Goal: Task Accomplishment & Management: Manage account settings

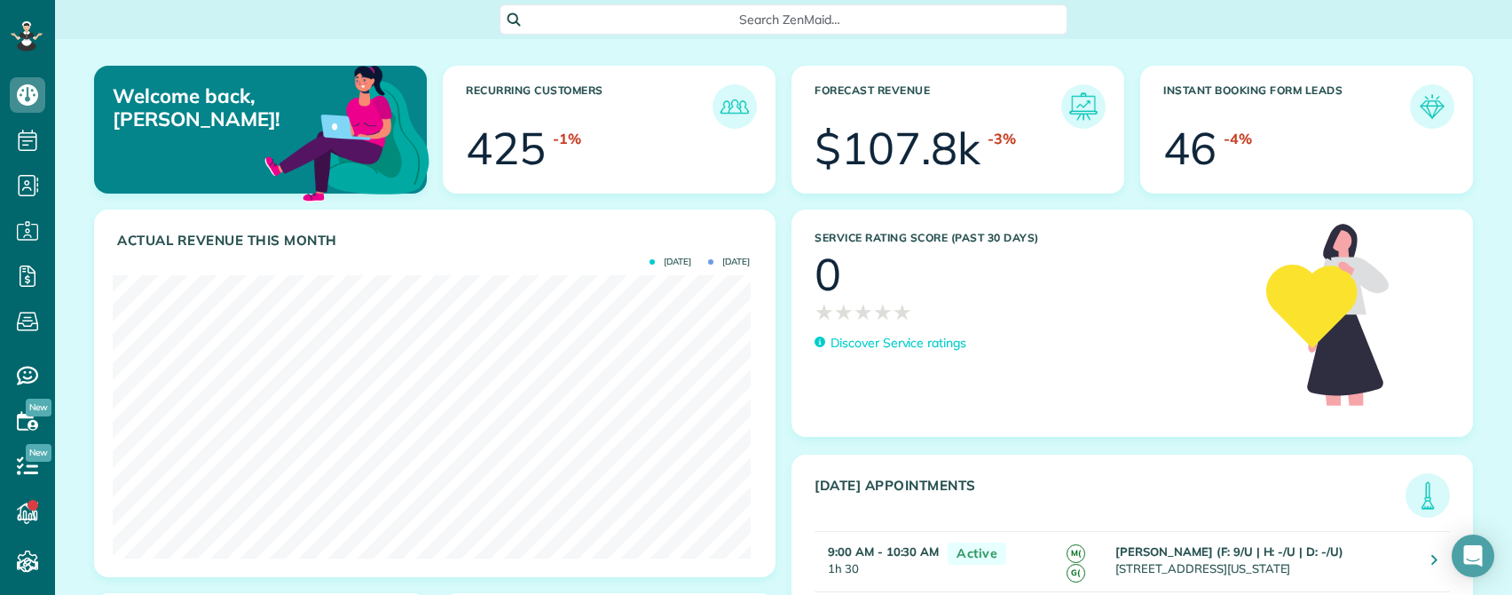
scroll to position [283, 637]
click at [32, 319] on icon at bounding box center [27, 320] width 35 height 35
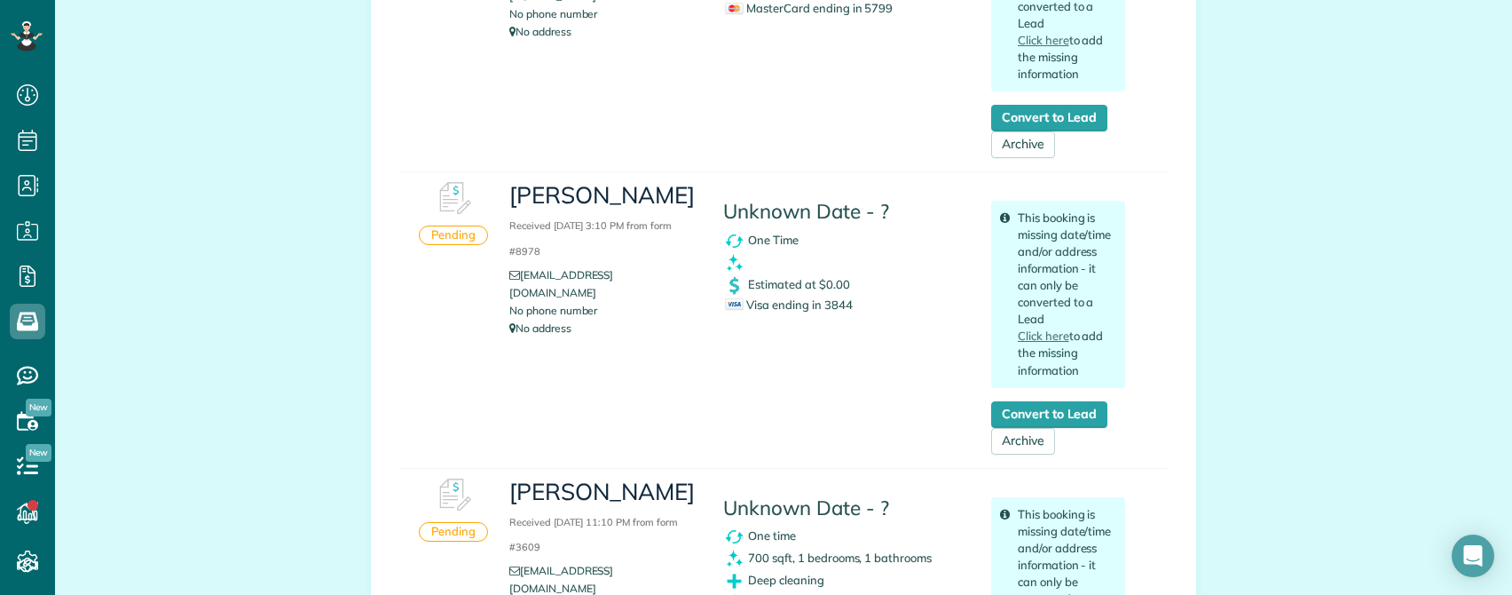
scroll to position [6300, 0]
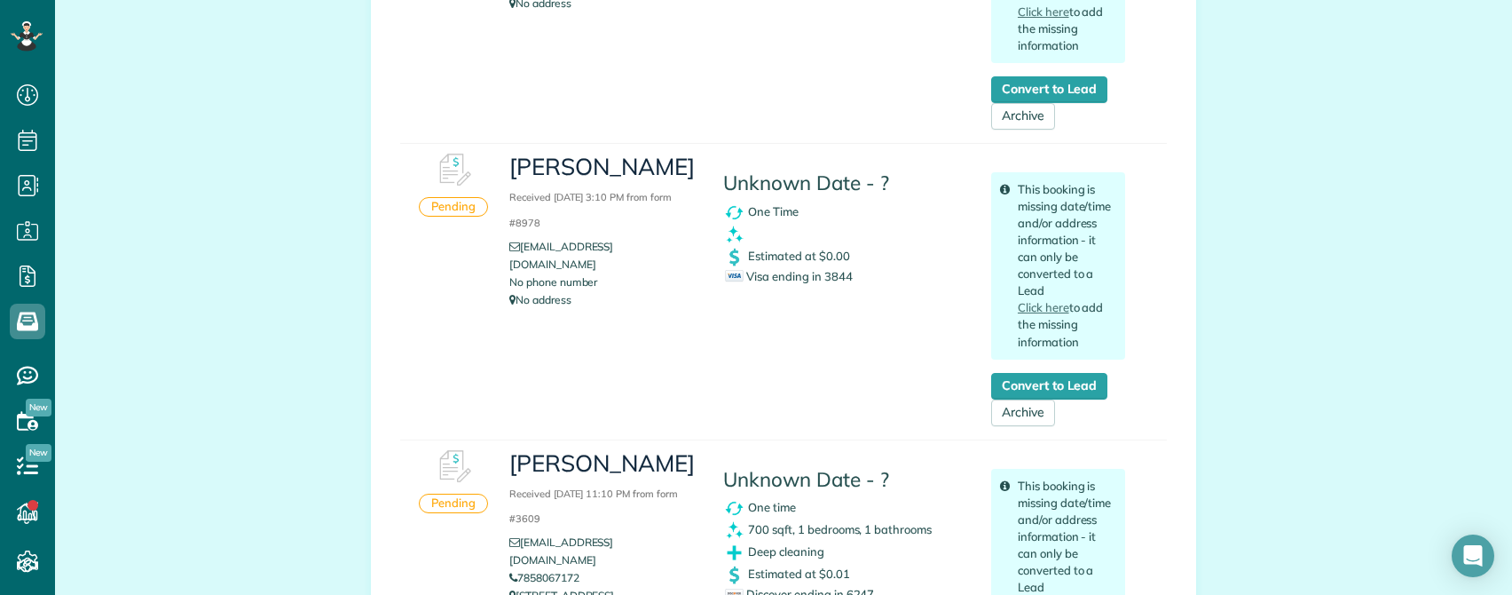
click at [516, 334] on div "[PERSON_NAME] Received [DATE] 3:10 PM from form #8978 [EMAIL_ADDRESS][DOMAIN_NA…" at bounding box center [817, 285] width 642 height 282
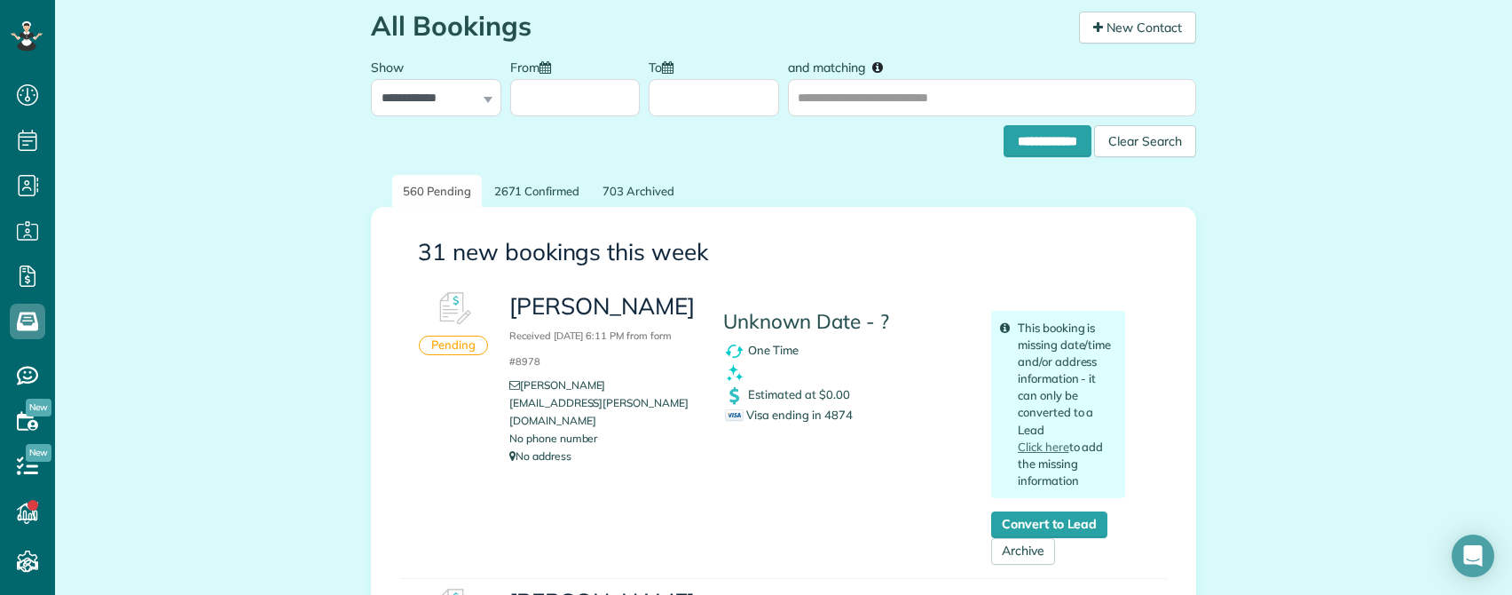
scroll to position [0, 0]
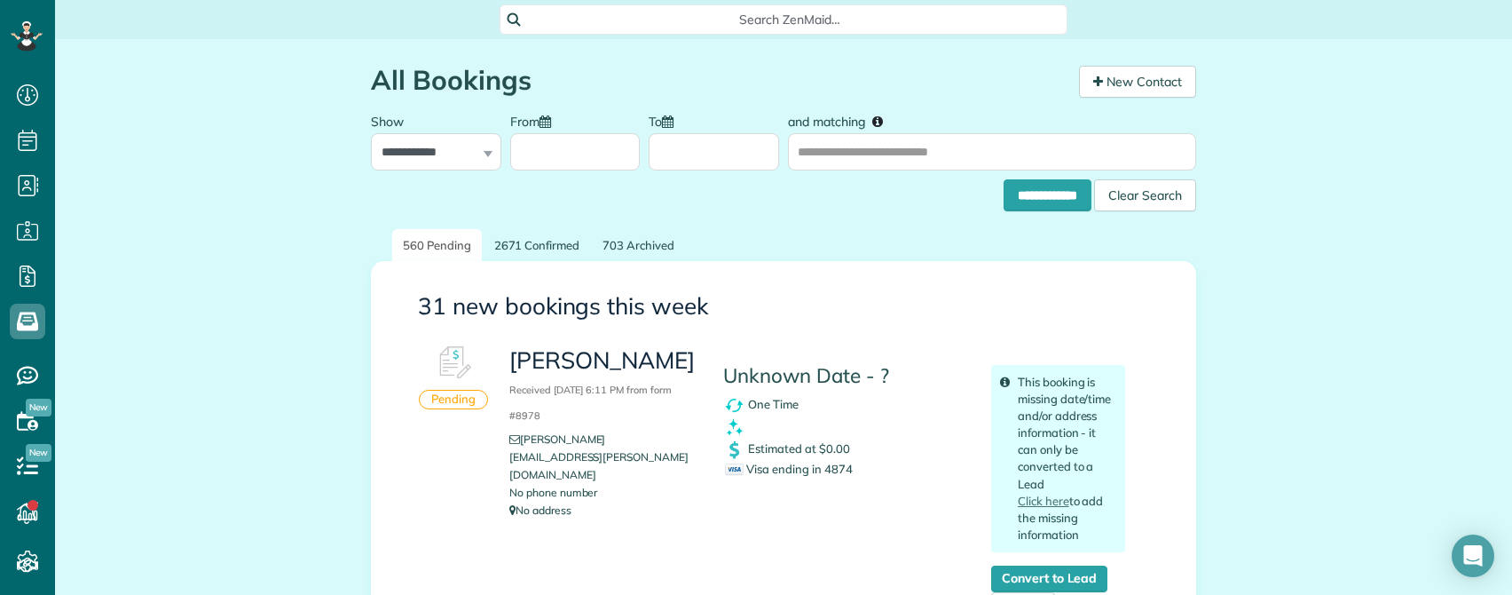
click at [798, 20] on span "Search ZenMaid…" at bounding box center [789, 20] width 539 height 18
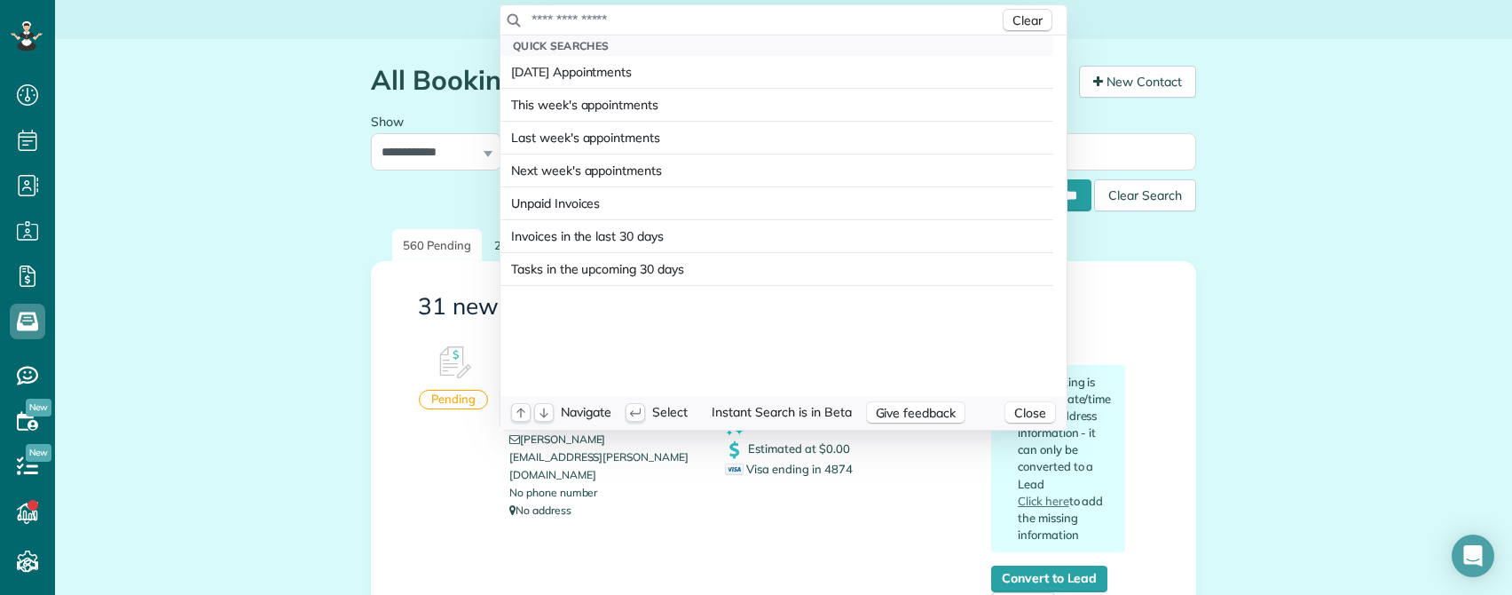
click at [612, 25] on input "text" at bounding box center [765, 20] width 469 height 18
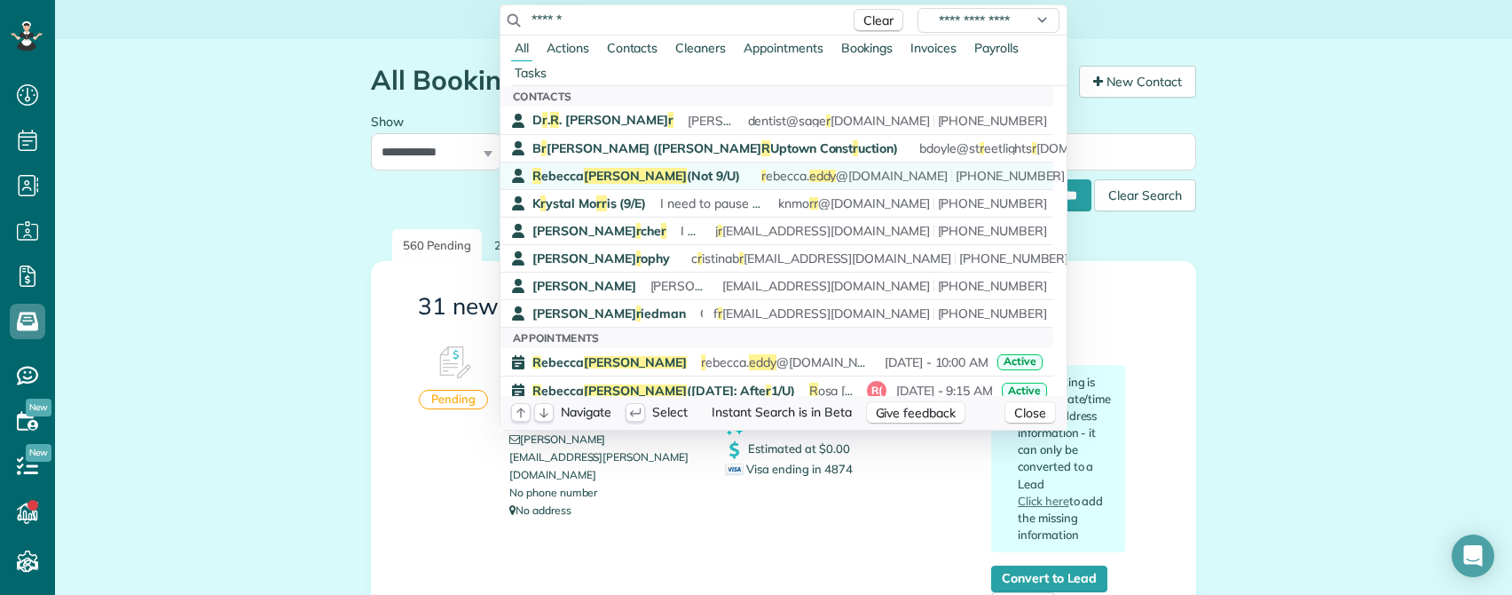
type input "******"
click at [615, 175] on span "R ebecca Eddy (Not 9/U)" at bounding box center [636, 176] width 208 height 16
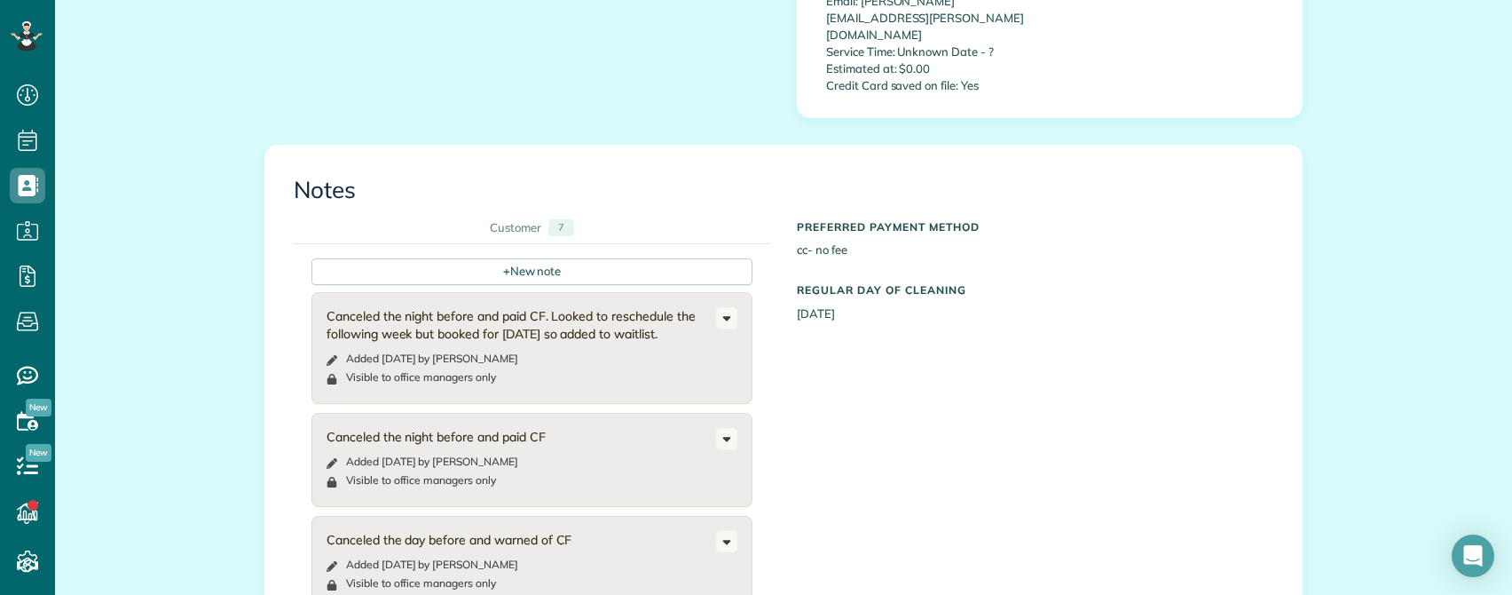
scroll to position [710, 0]
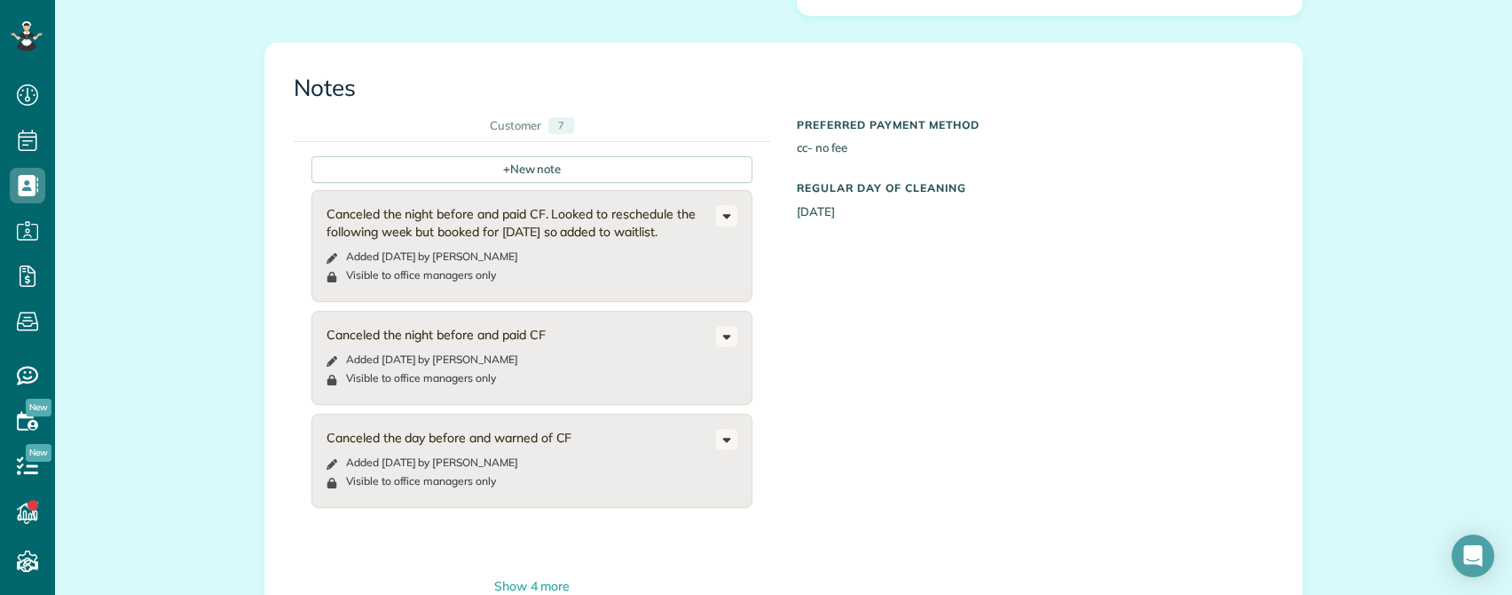
drag, startPoint x: 445, startPoint y: 180, endPoint x: 648, endPoint y: 202, distance: 203.5
click at [660, 205] on div "Canceled the night before and paid CF. Looked to reschedule the following week …" at bounding box center [522, 222] width 390 height 35
drag, startPoint x: 390, startPoint y: 302, endPoint x: 585, endPoint y: 307, distance: 194.4
click at [576, 326] on div "Canceled the night before and paid CF" at bounding box center [522, 335] width 390 height 18
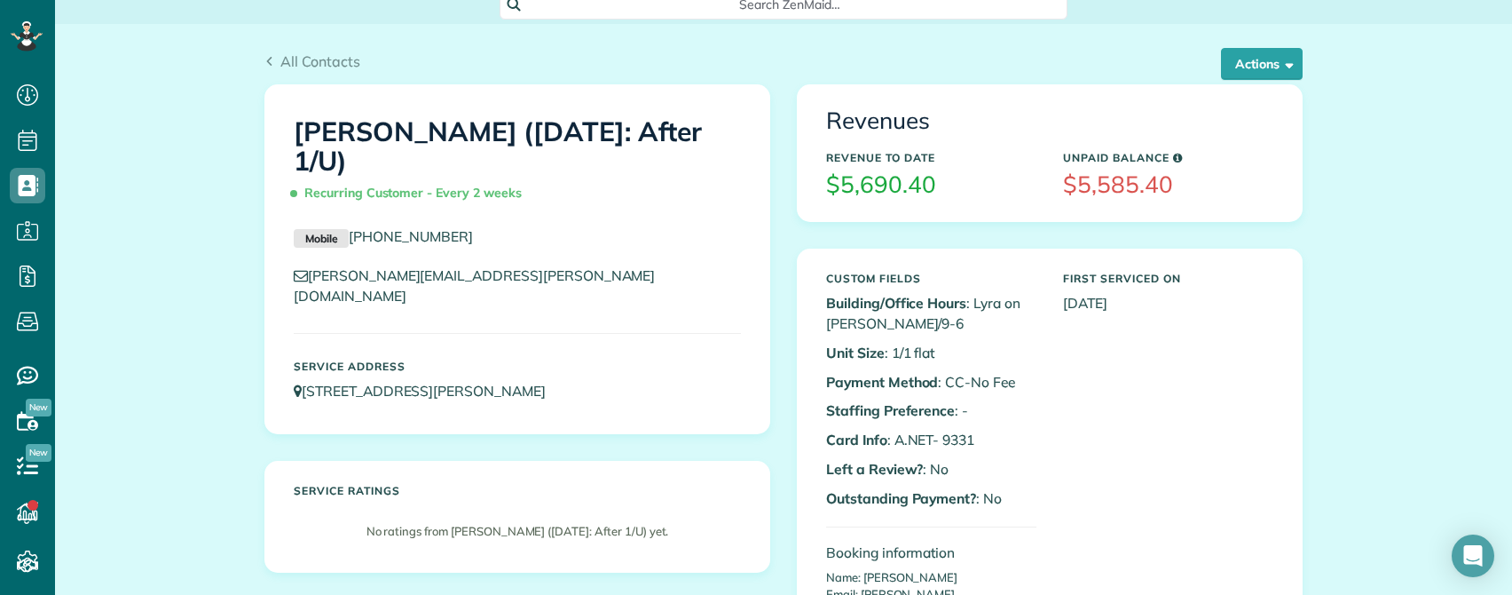
scroll to position [0, 0]
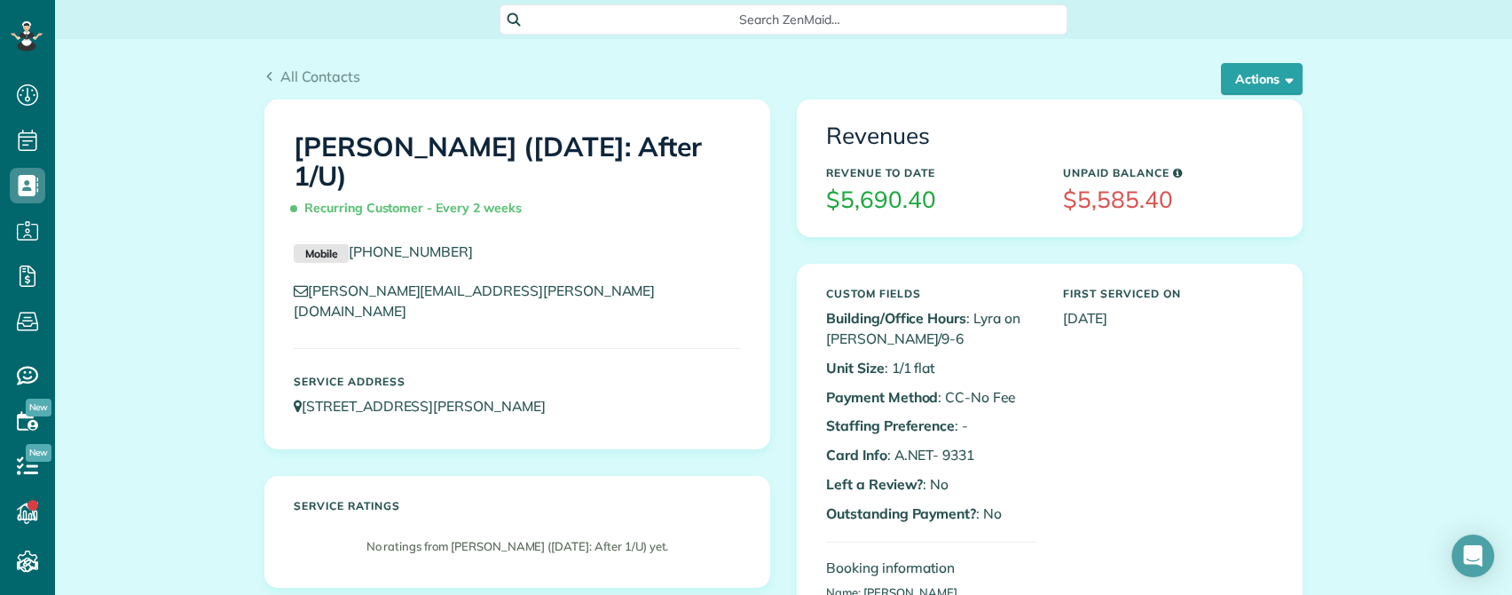
click at [748, 20] on span "Search ZenMaid…" at bounding box center [789, 20] width 539 height 18
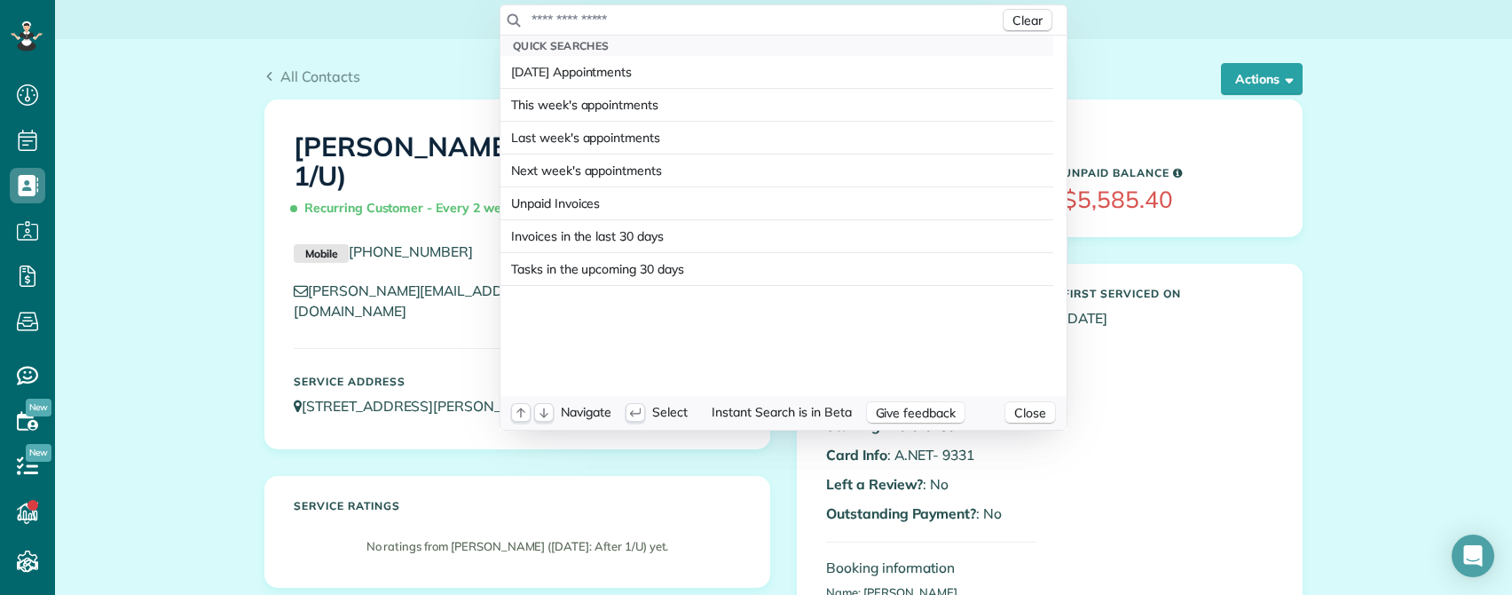
click at [620, 13] on input "text" at bounding box center [765, 20] width 469 height 18
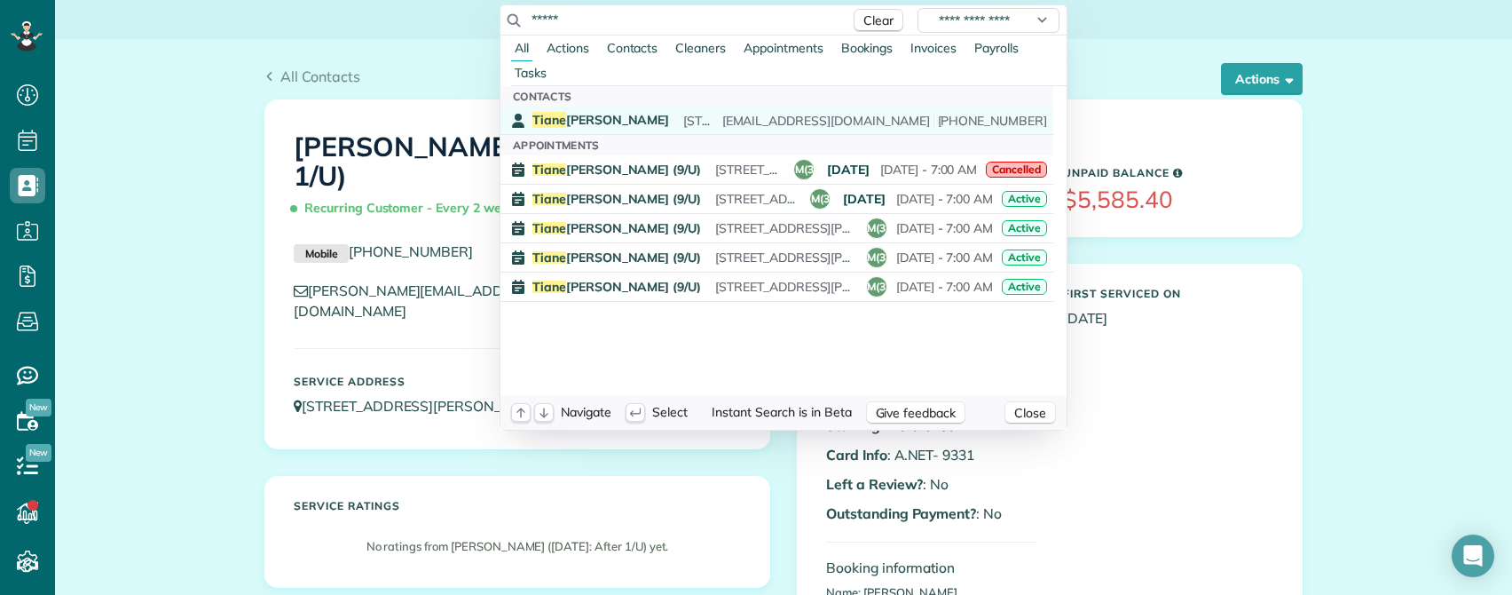
type input "*****"
click at [685, 116] on span "1855 Payne Street Apt 601 Dallas Texas 75201" at bounding box center [823, 121] width 280 height 16
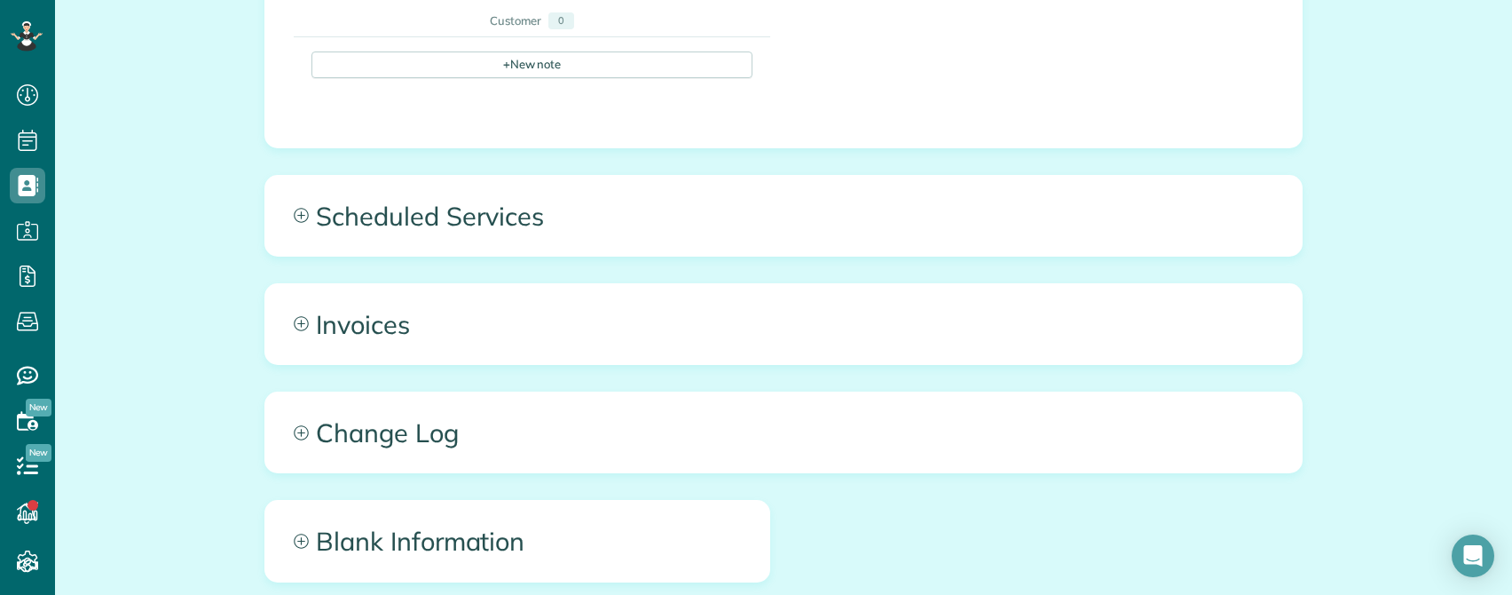
scroll to position [1111, 0]
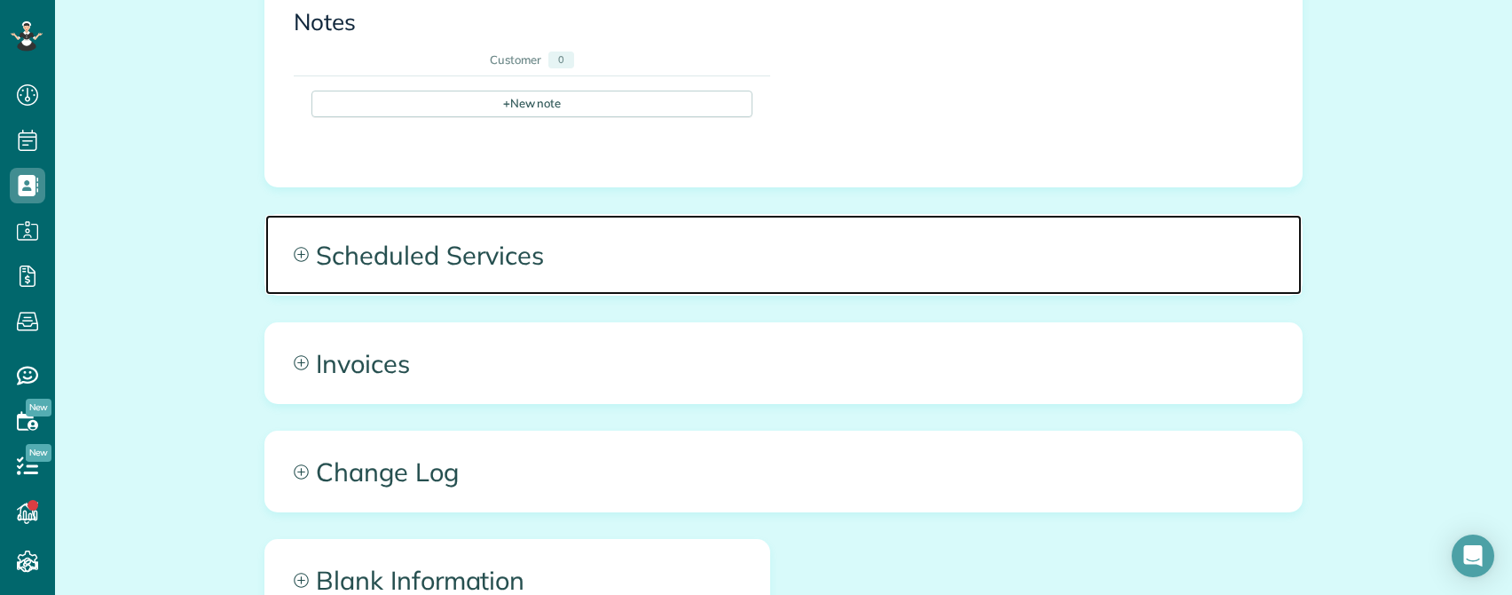
click at [363, 217] on span "Scheduled Services" at bounding box center [783, 255] width 1036 height 80
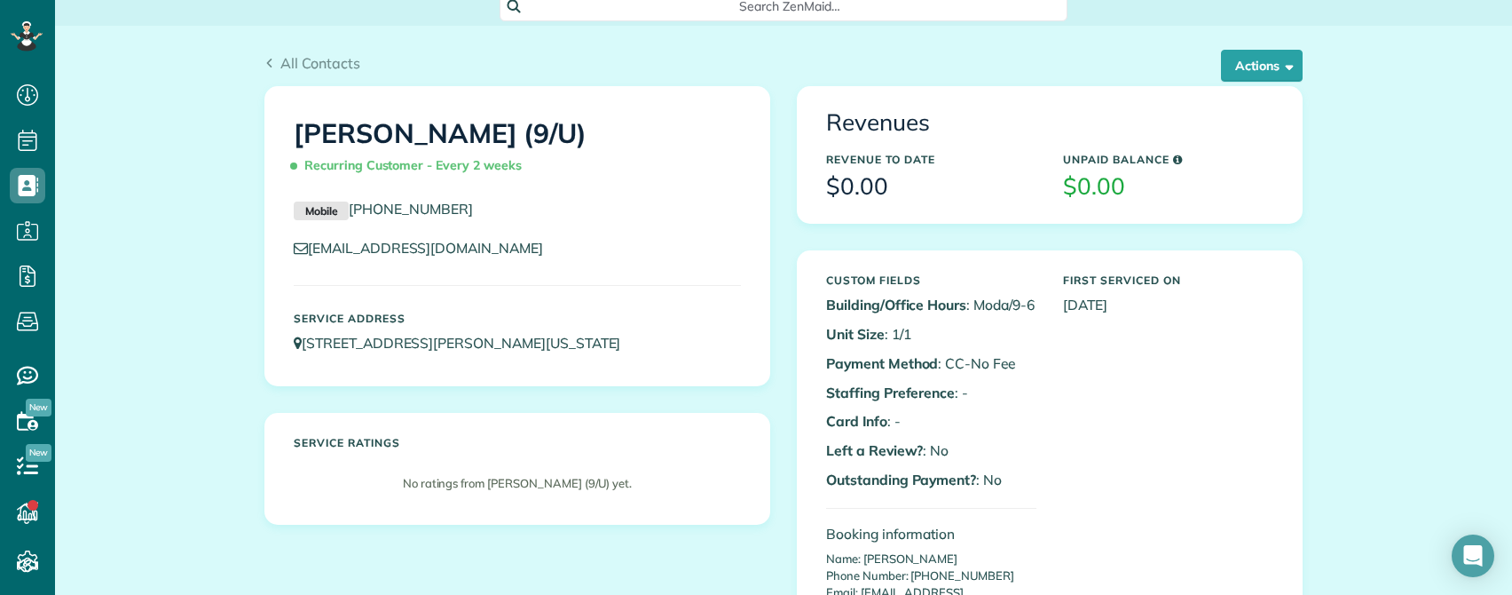
scroll to position [0, 0]
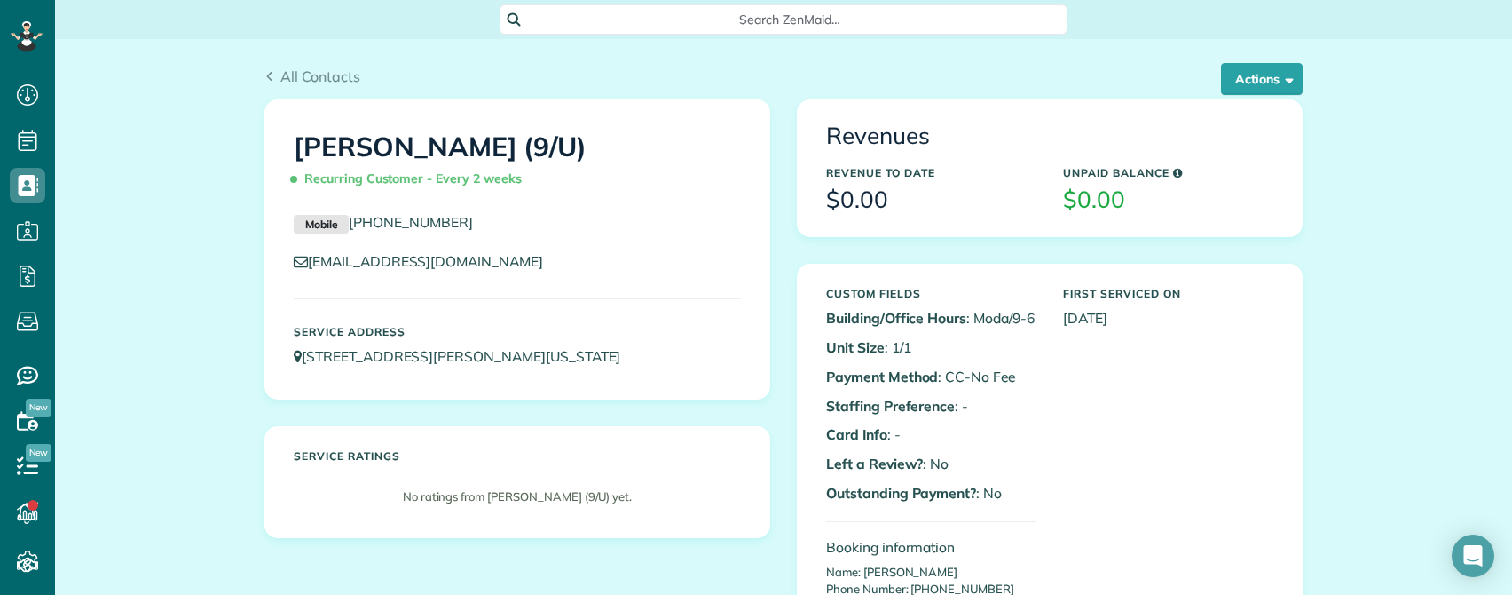
click at [735, 20] on span "Search ZenMaid…" at bounding box center [789, 20] width 539 height 18
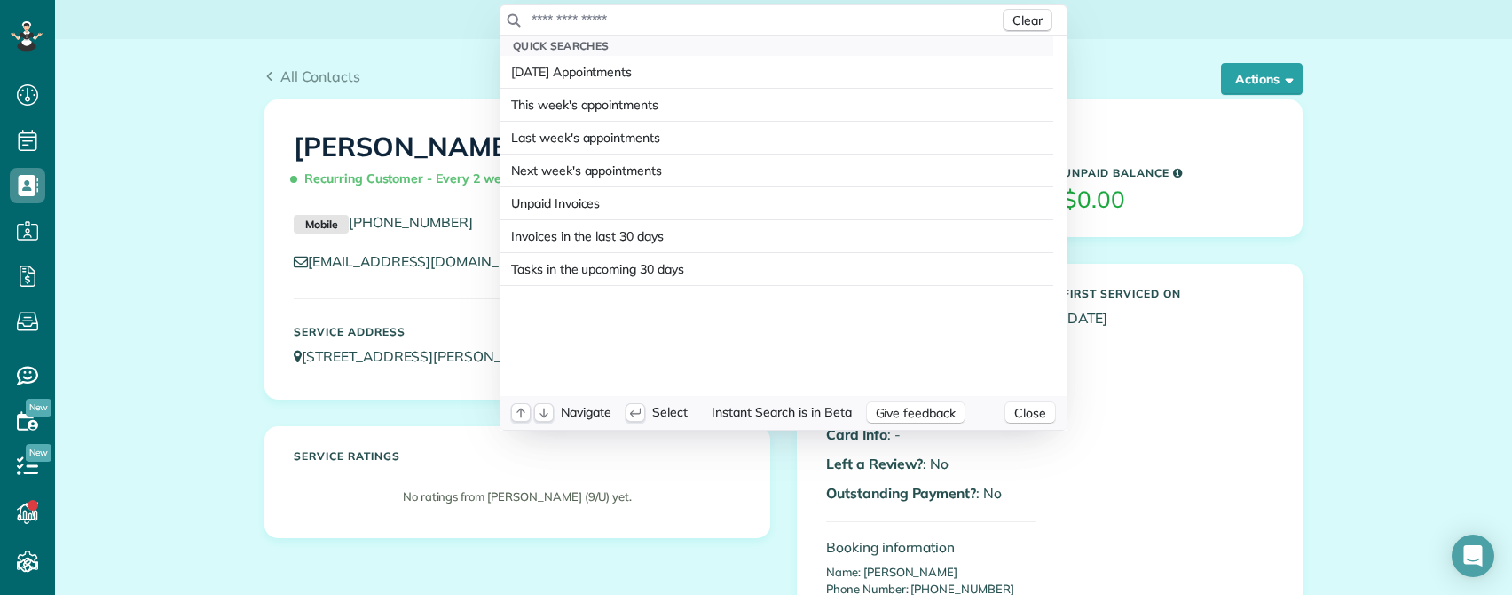
click at [616, 22] on input "text" at bounding box center [765, 20] width 469 height 18
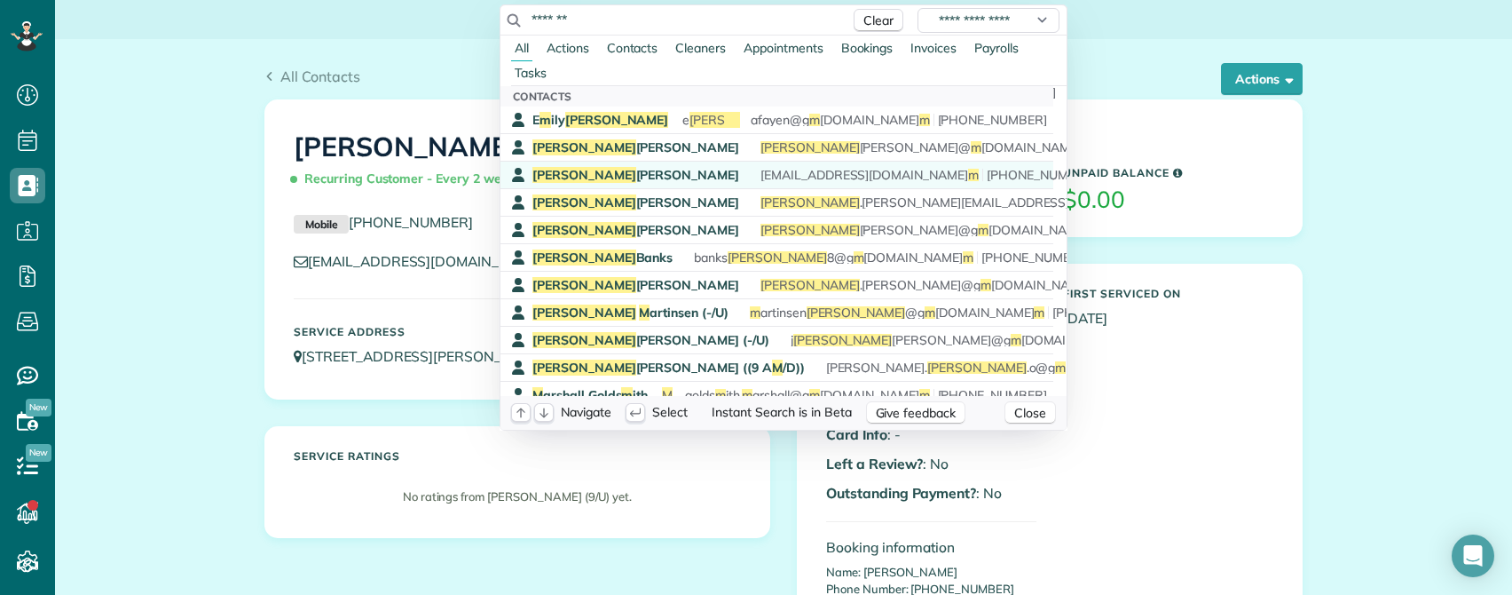
scroll to position [89, 0]
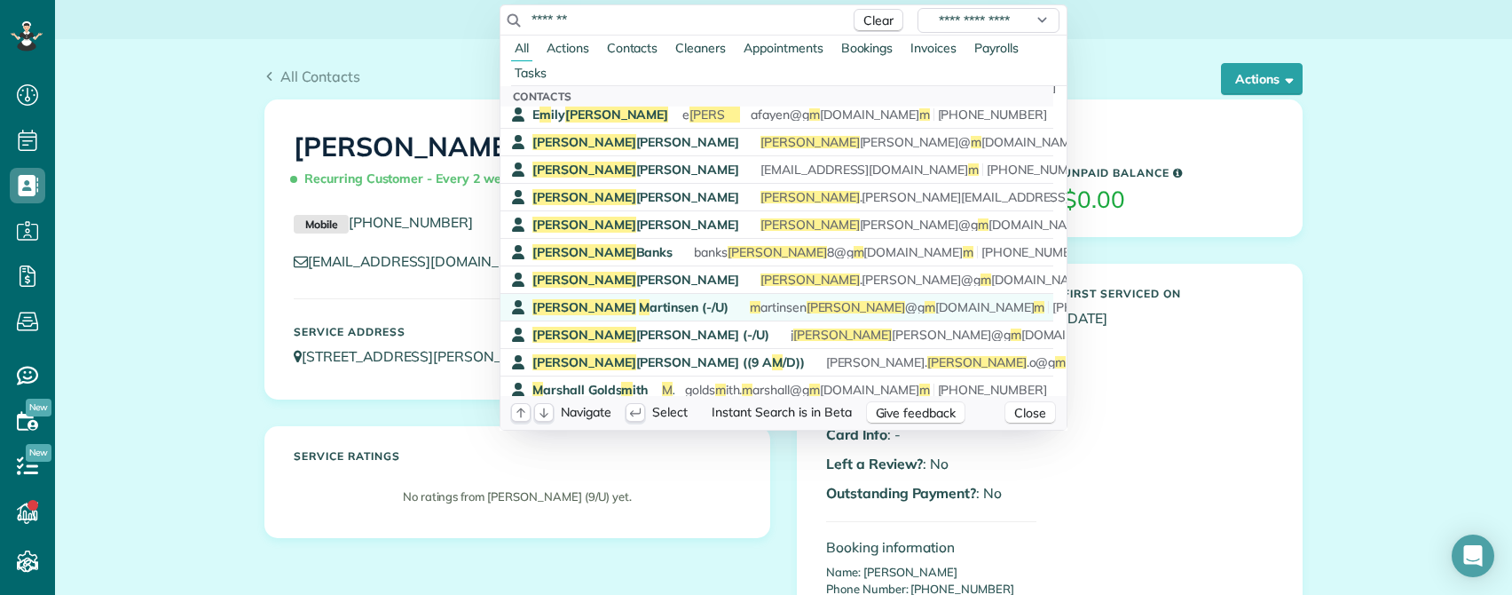
type input "*******"
click at [595, 304] on span "Brett M artinsen (-/U)" at bounding box center [630, 307] width 196 height 16
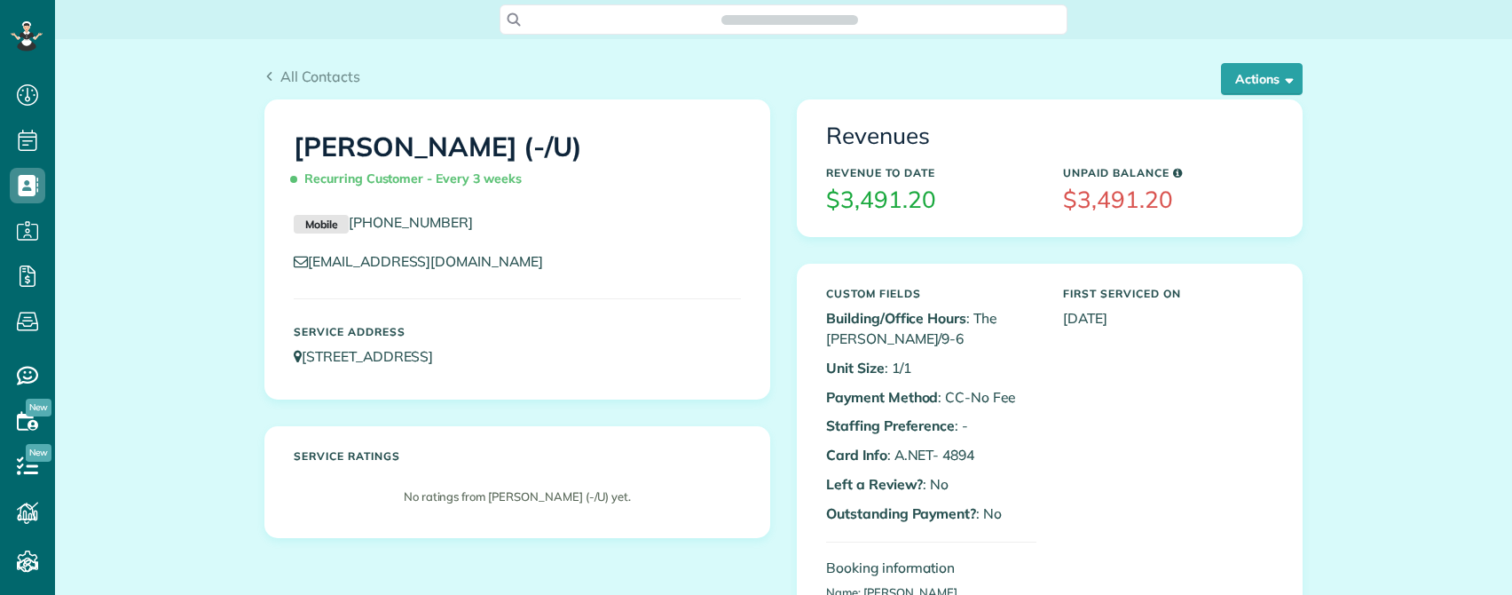
scroll to position [595, 55]
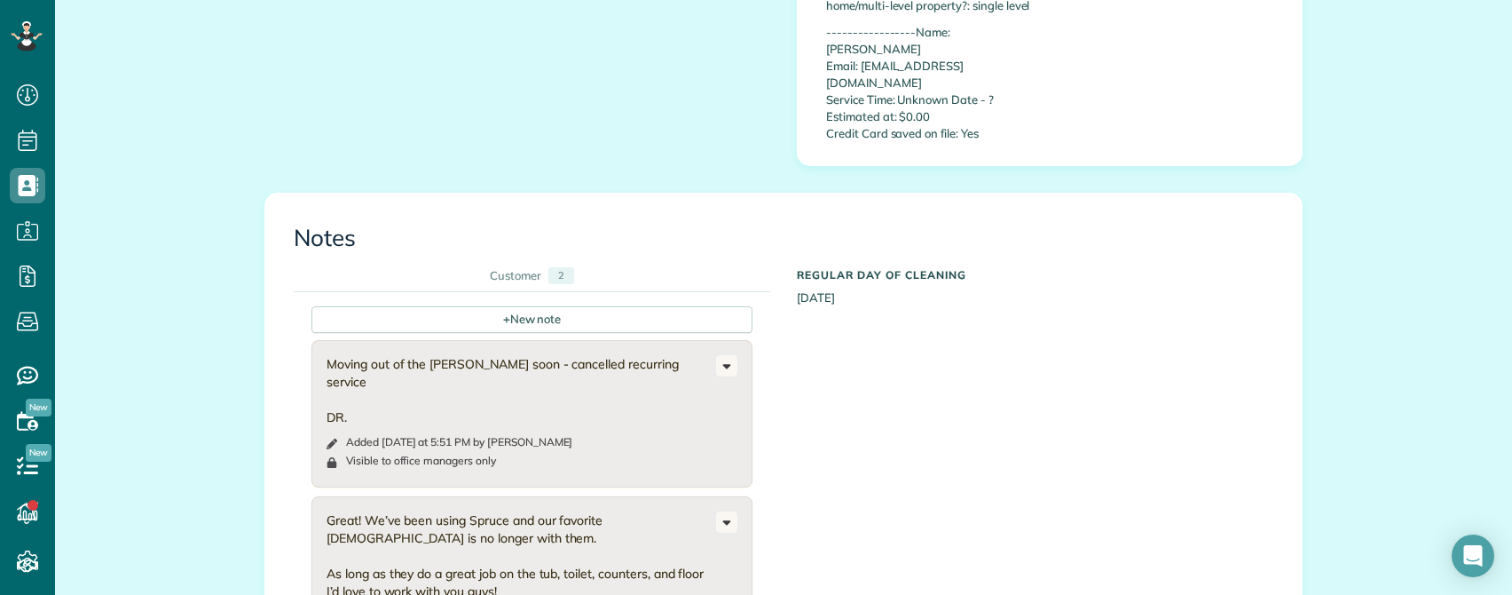
scroll to position [976, 0]
drag, startPoint x: 345, startPoint y: 419, endPoint x: 434, endPoint y: 437, distance: 90.7
click at [434, 510] on div "Great! We’ve been using Spruce and our favorite lady is no longer with them. As…" at bounding box center [522, 581] width 390 height 142
drag, startPoint x: 369, startPoint y: 473, endPoint x: 557, endPoint y: 491, distance: 188.9
click at [557, 510] on div "Great! We’ve been using Spruce and our favorite lady is no longer with them. As…" at bounding box center [522, 581] width 390 height 142
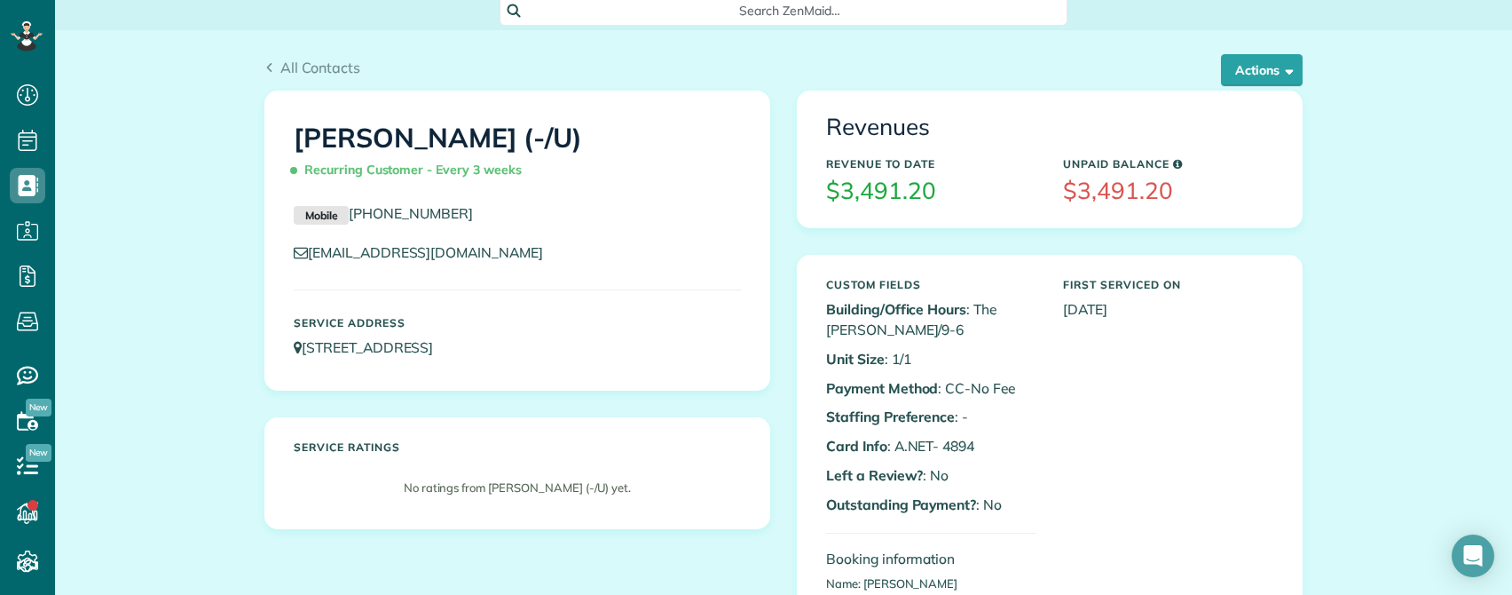
scroll to position [0, 0]
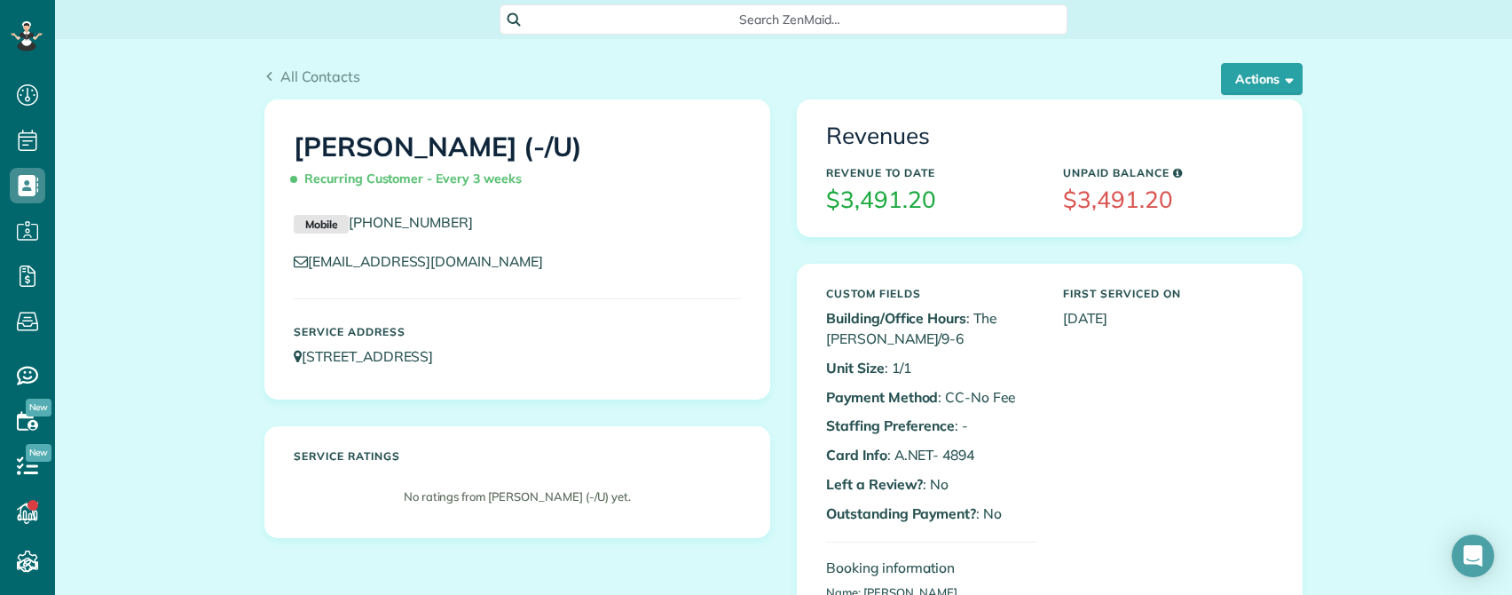
click at [777, 24] on span "Search ZenMaid…" at bounding box center [789, 20] width 539 height 18
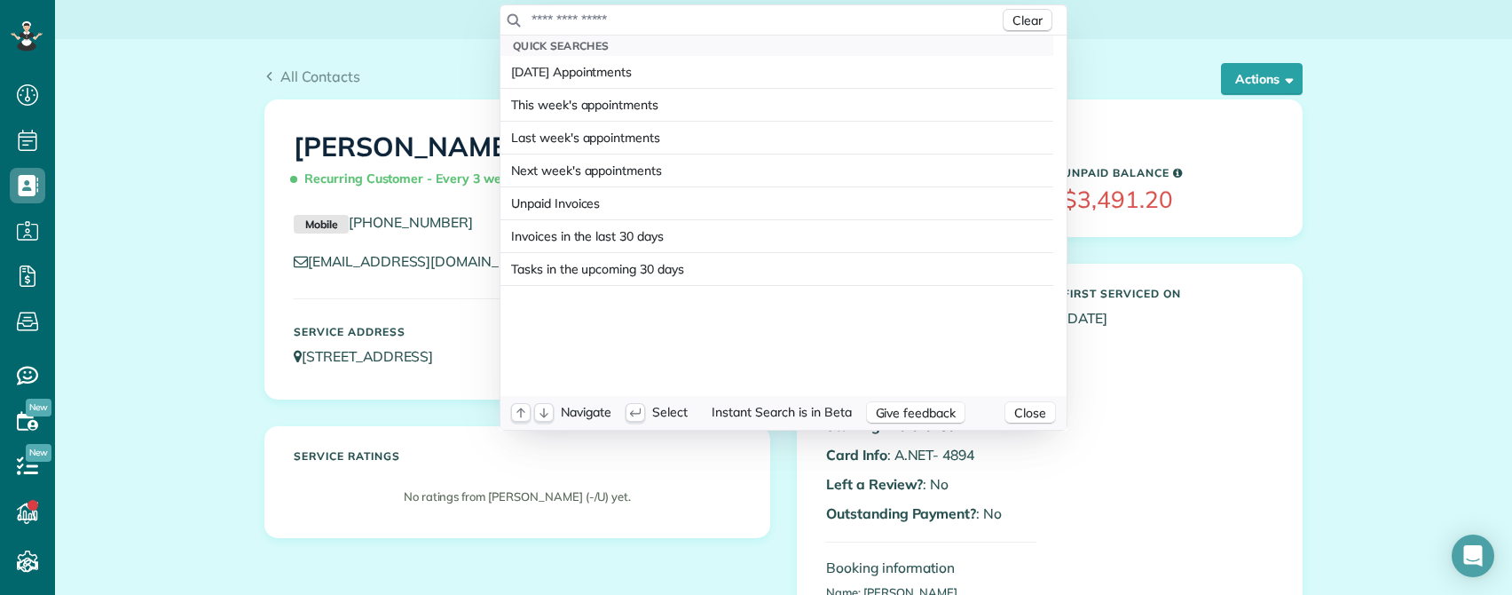
click at [623, 28] on input "text" at bounding box center [765, 20] width 469 height 18
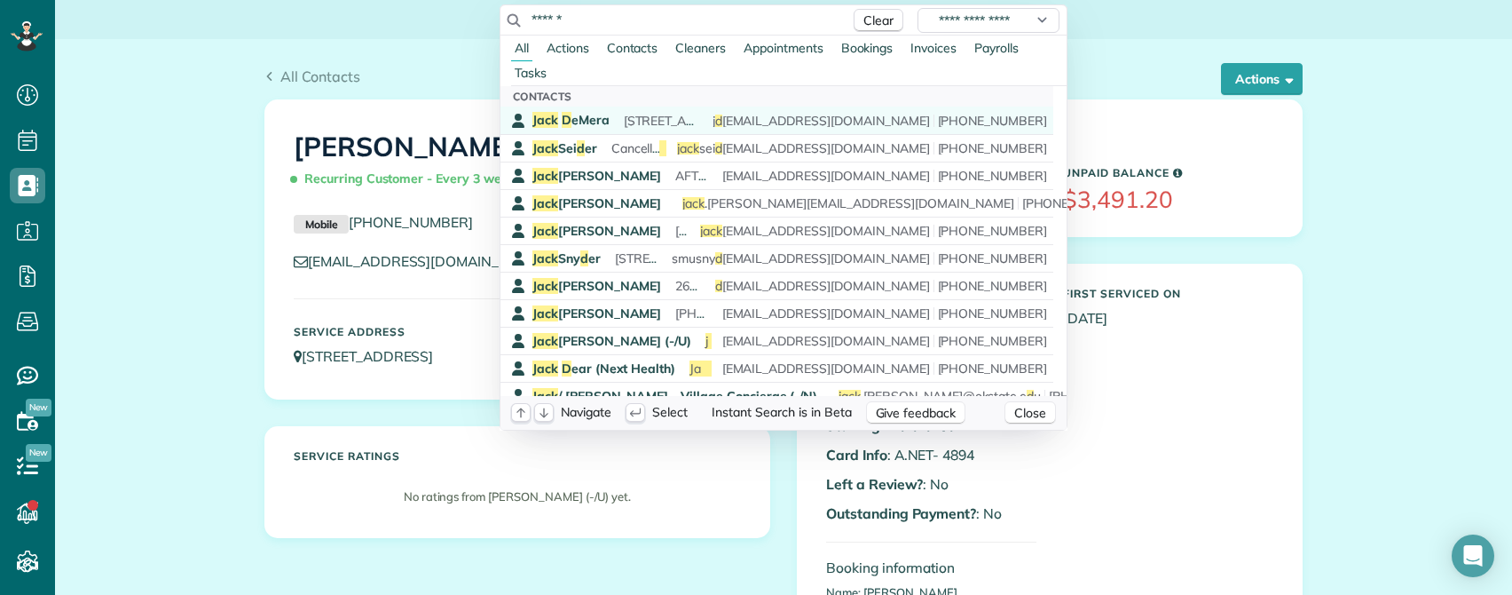
type input "******"
click at [609, 123] on div "Jack D eMera 2400 Thomas Ave APT 303 D allas TX 75201 j d e23736@gmail.com (559…" at bounding box center [789, 121] width 515 height 18
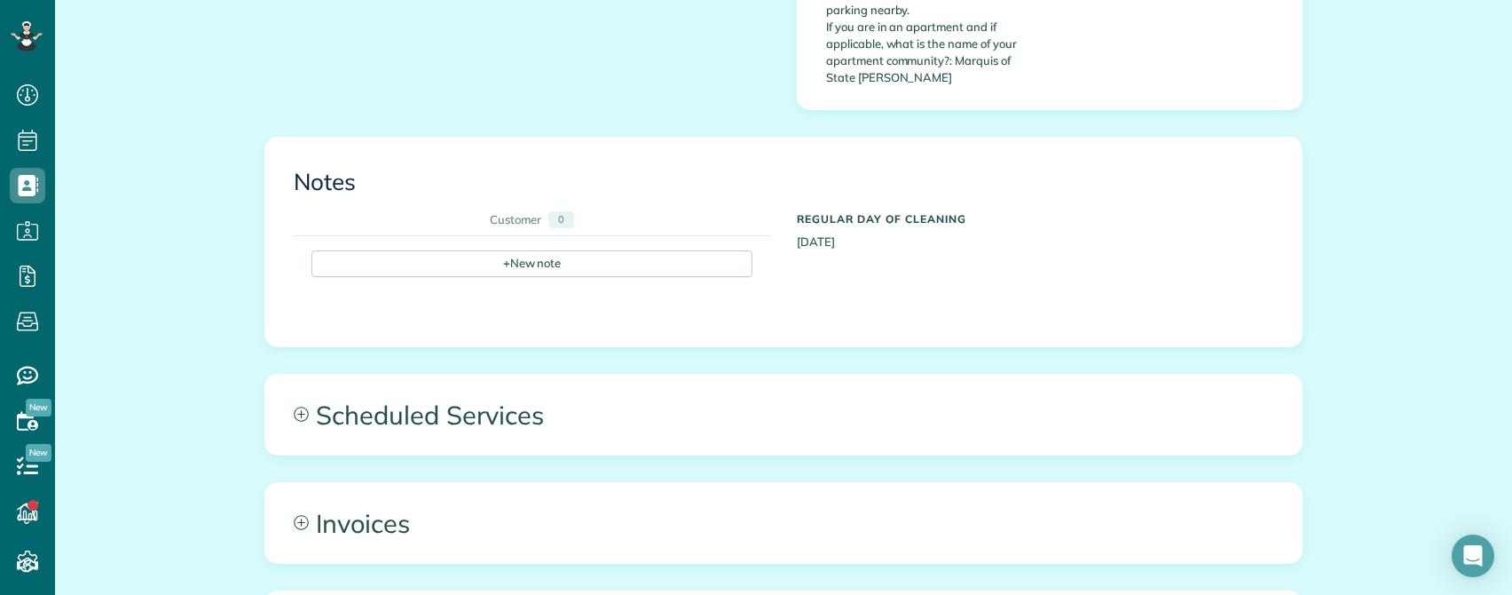
scroll to position [1004, 0]
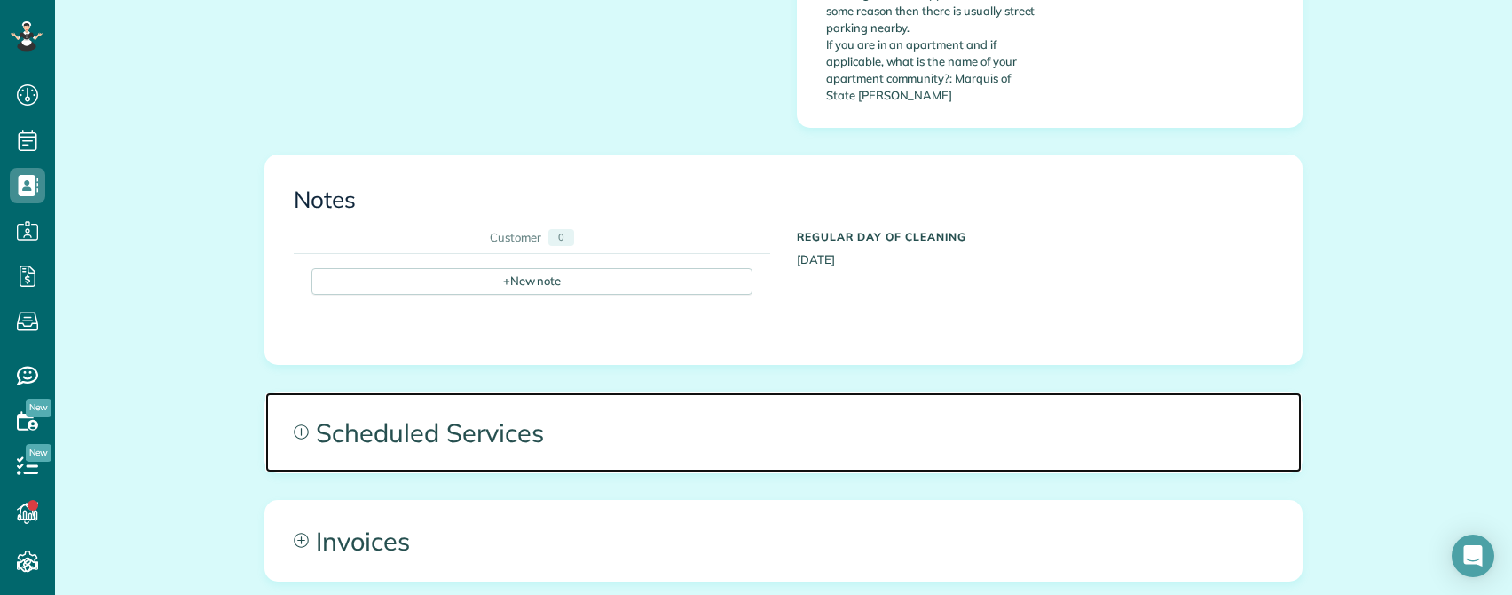
click at [394, 402] on span "Scheduled Services" at bounding box center [783, 432] width 1036 height 80
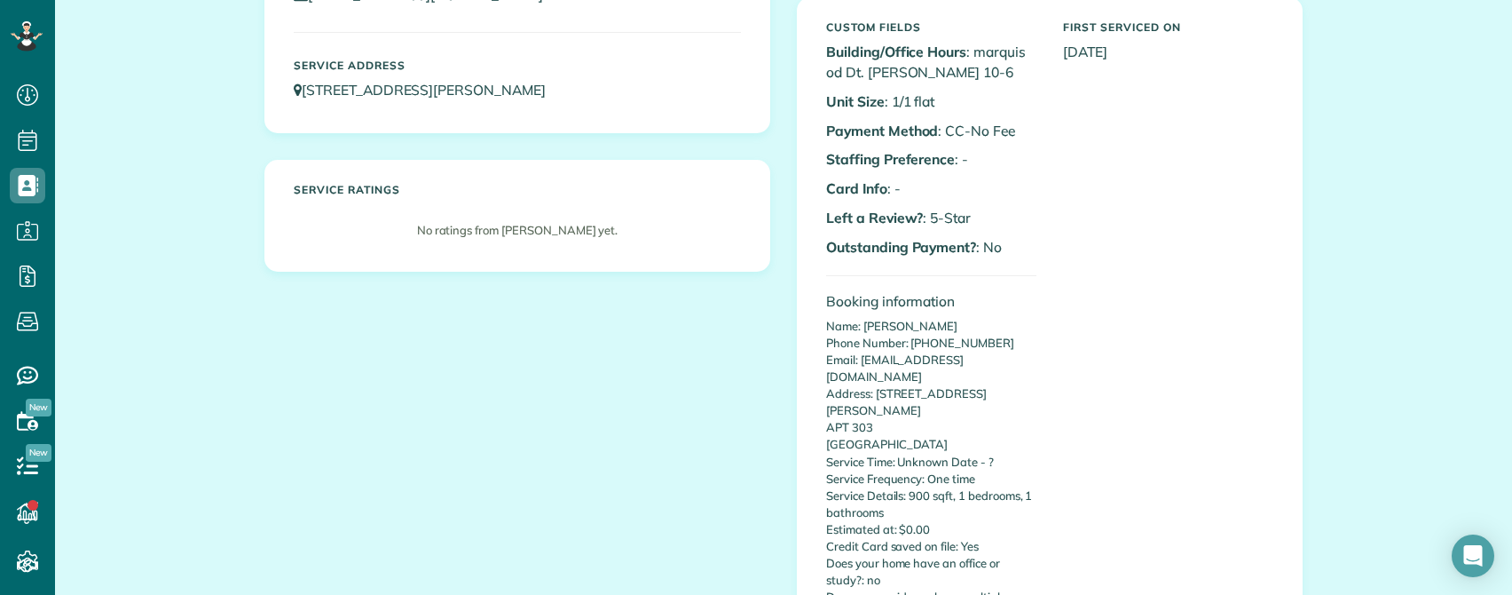
scroll to position [0, 0]
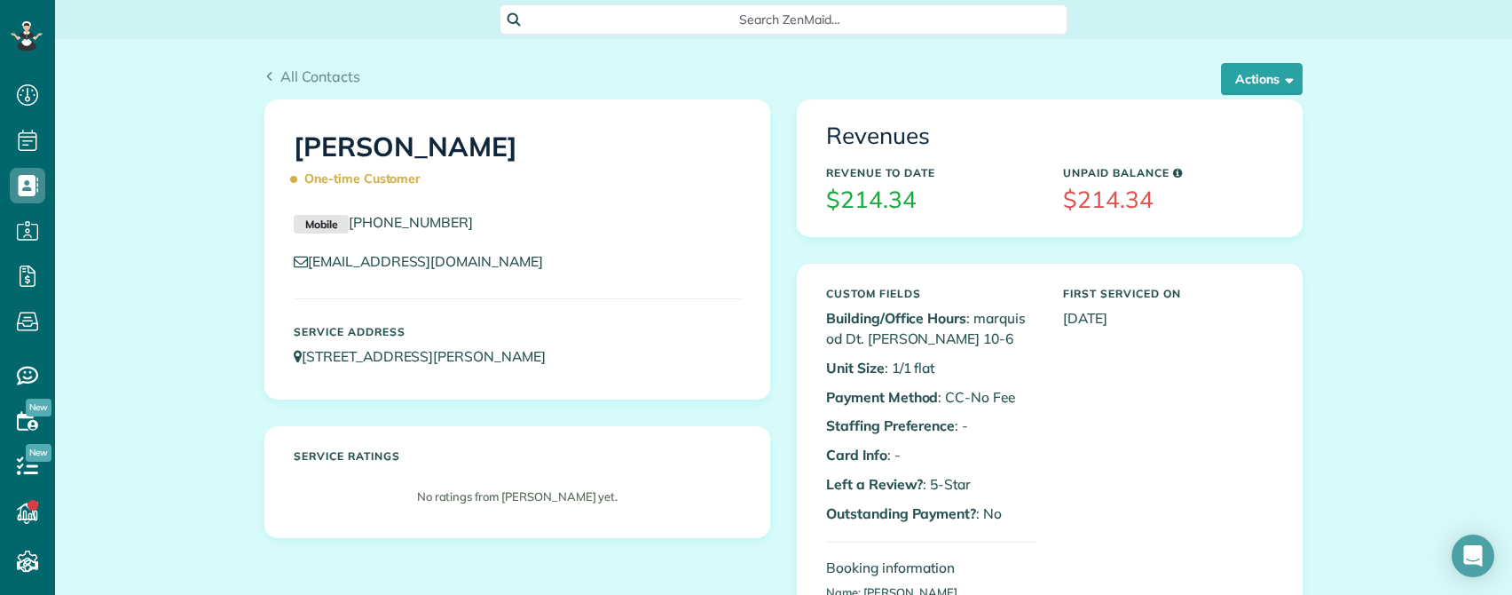
click at [726, 12] on span "Search ZenMaid…" at bounding box center [789, 20] width 539 height 18
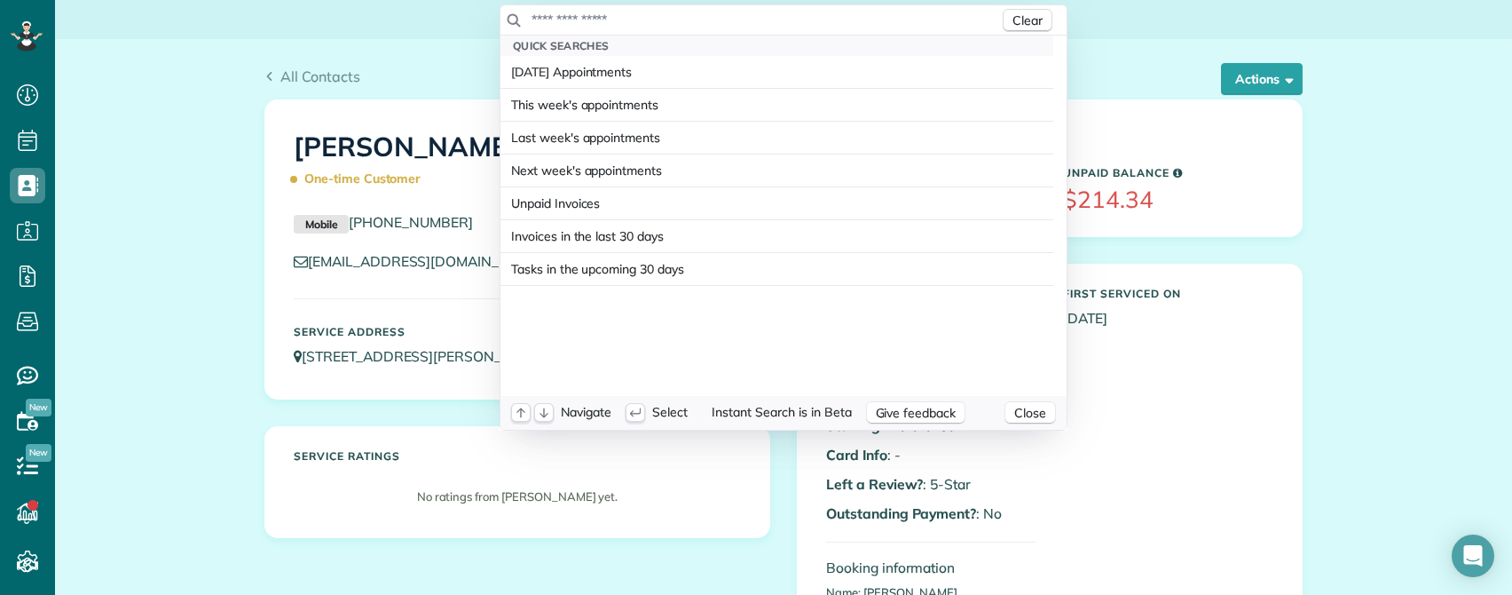
click at [713, 13] on input "text" at bounding box center [765, 20] width 469 height 18
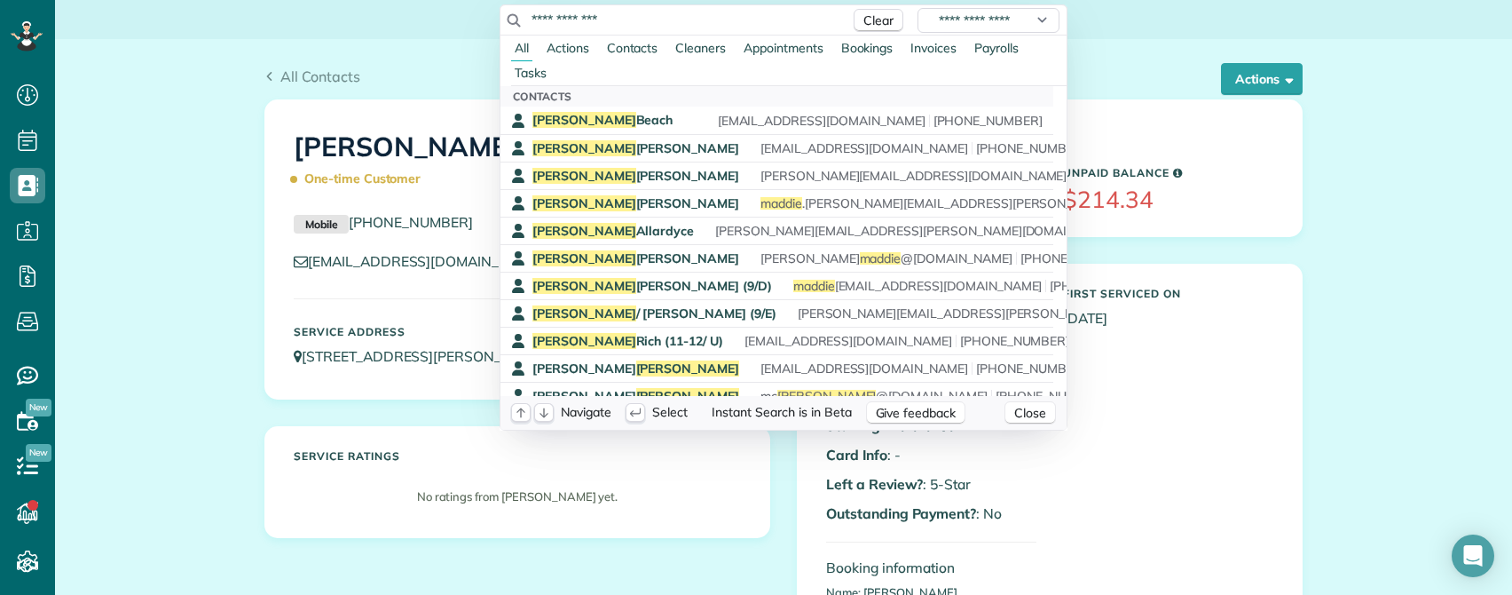
type input "**********"
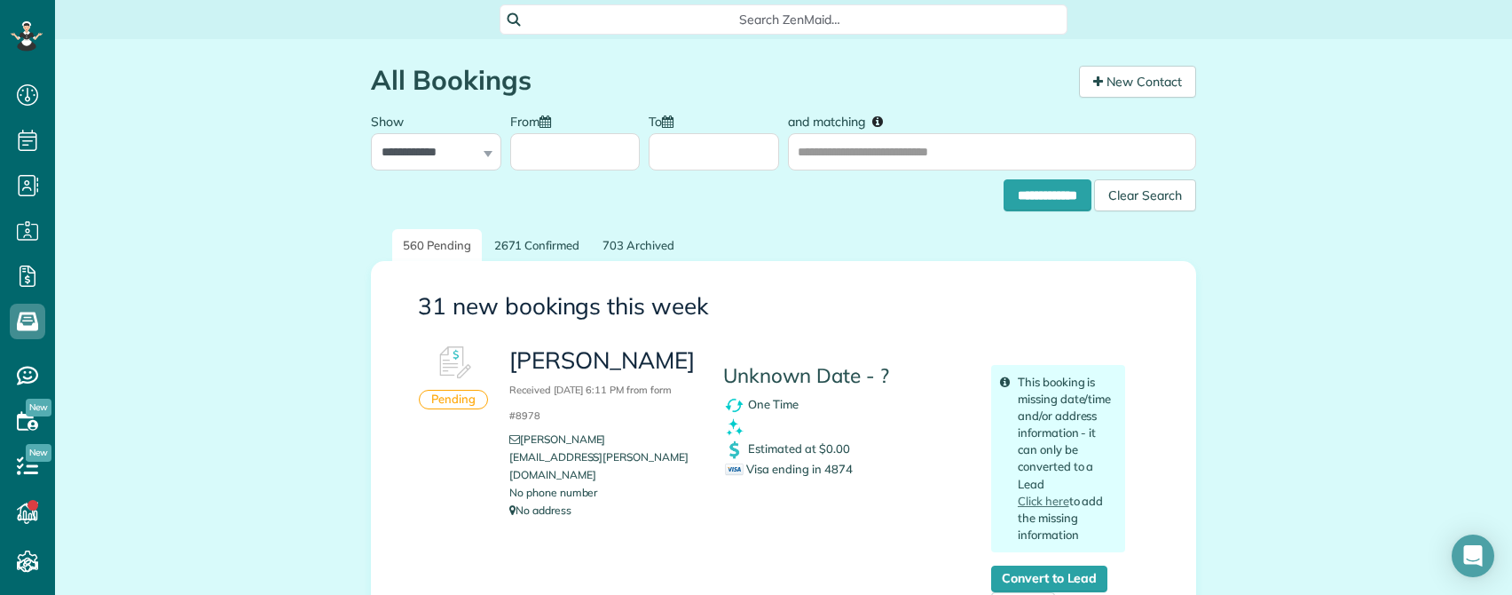
click at [766, 20] on span "Search ZenMaid…" at bounding box center [789, 20] width 539 height 18
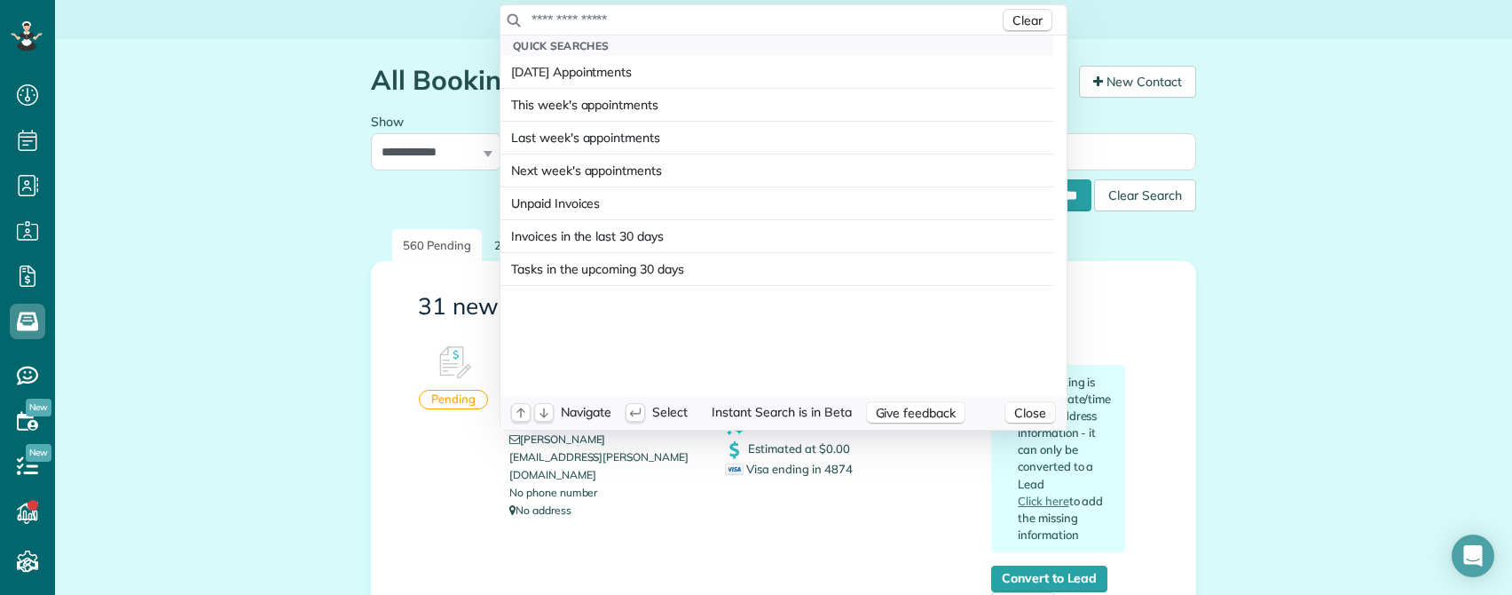
click at [771, 20] on input "text" at bounding box center [765, 20] width 469 height 18
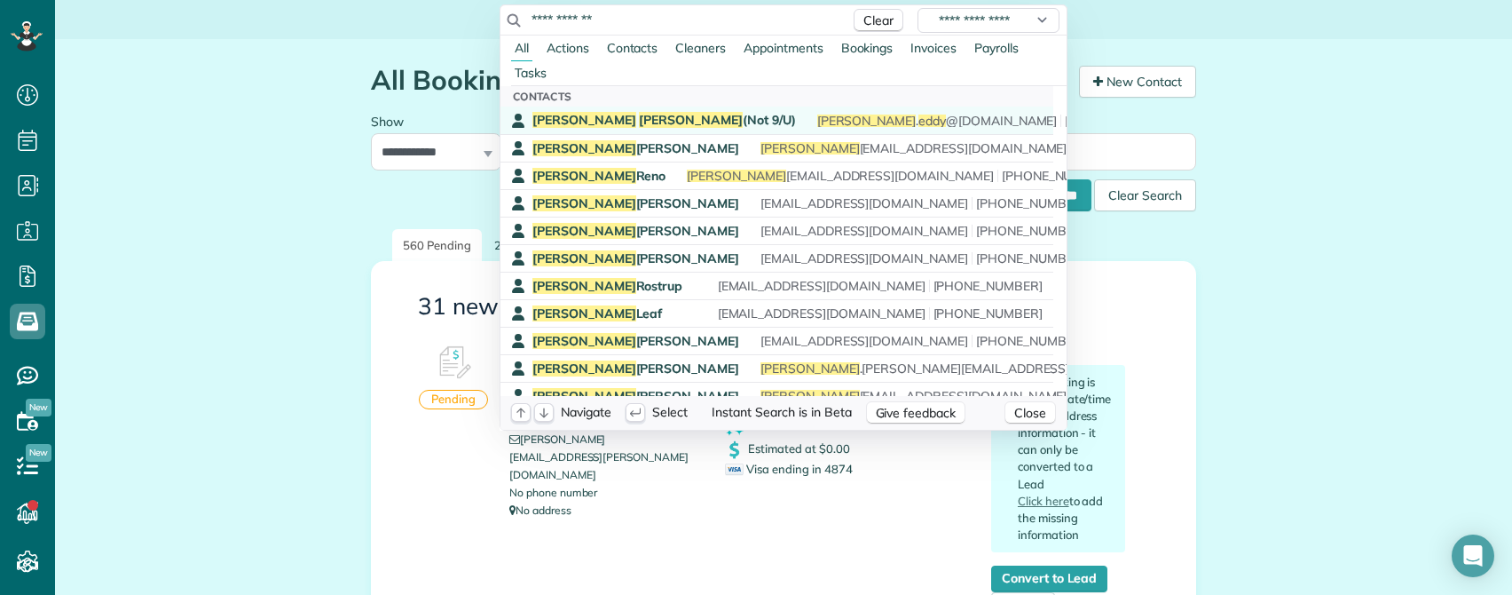
type input "**********"
click at [611, 120] on span "Rebecca Eddy (Not 9/U)" at bounding box center [664, 120] width 264 height 16
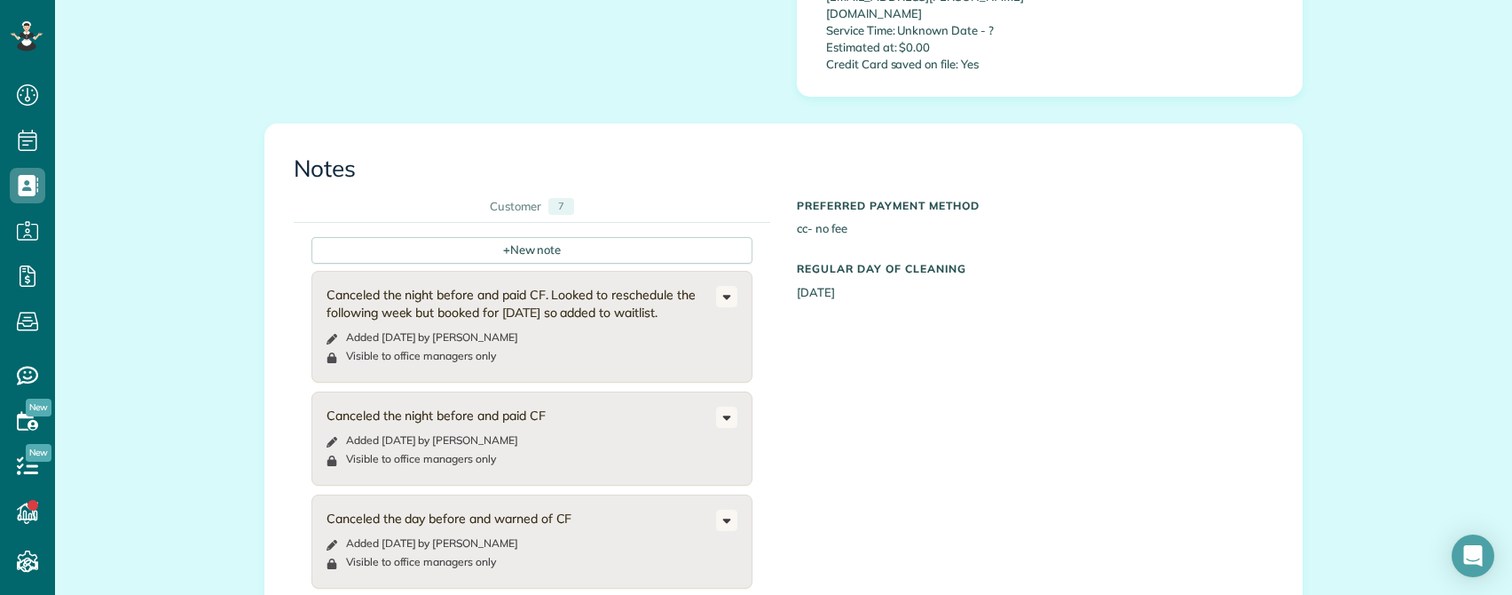
scroll to position [621, 0]
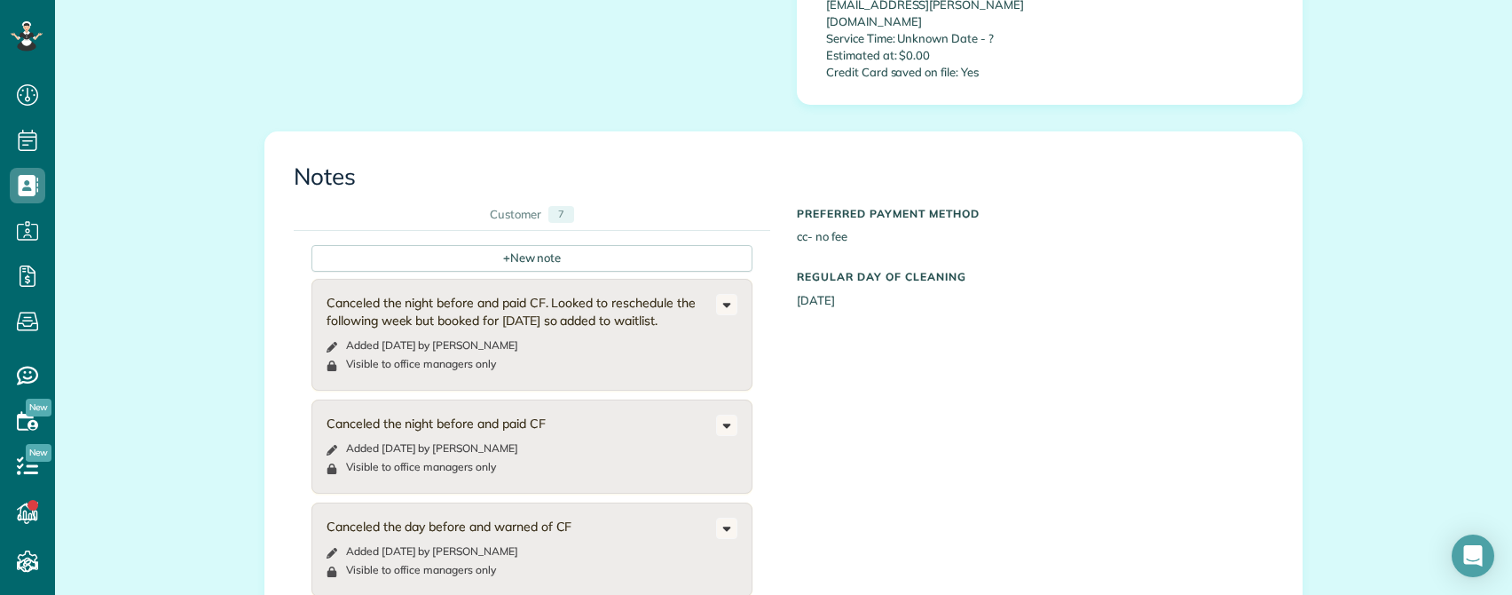
drag, startPoint x: 1091, startPoint y: 401, endPoint x: 1080, endPoint y: 402, distance: 10.7
click at [1091, 401] on div "+ New note Canceled the night before and paid CF. Looked to reschedule the foll…" at bounding box center [770, 458] width 953 height 454
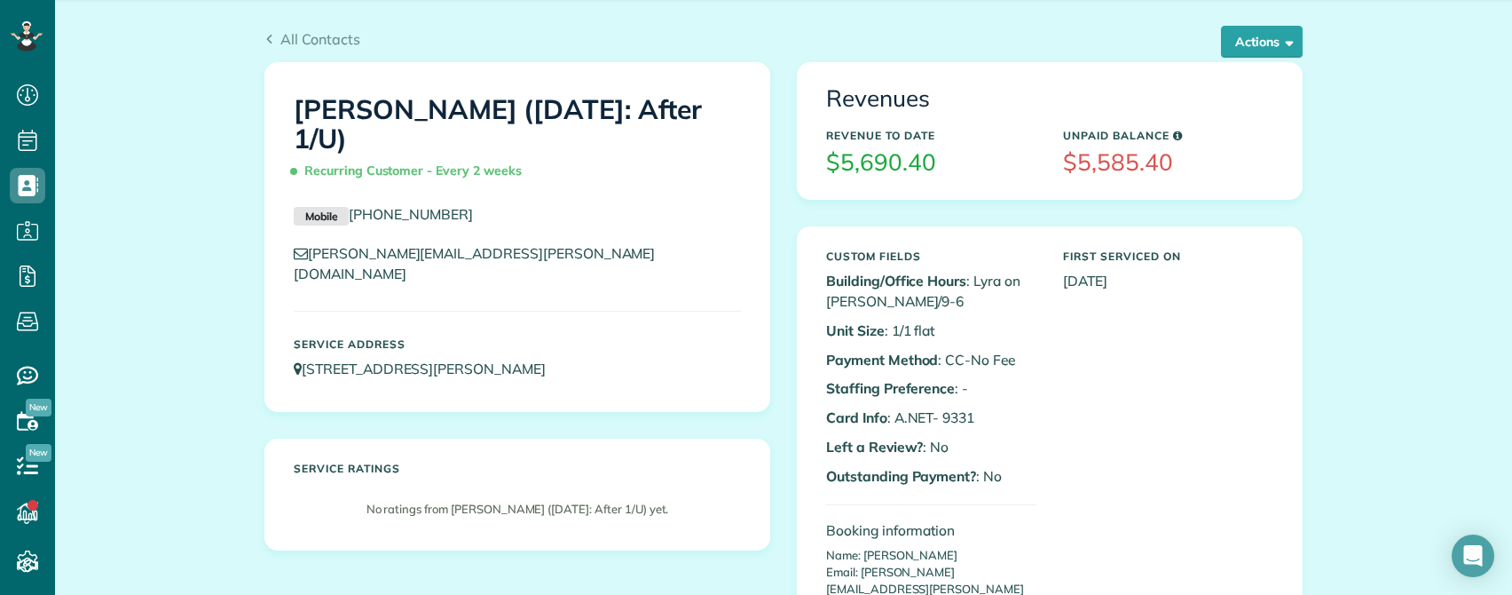
scroll to position [0, 0]
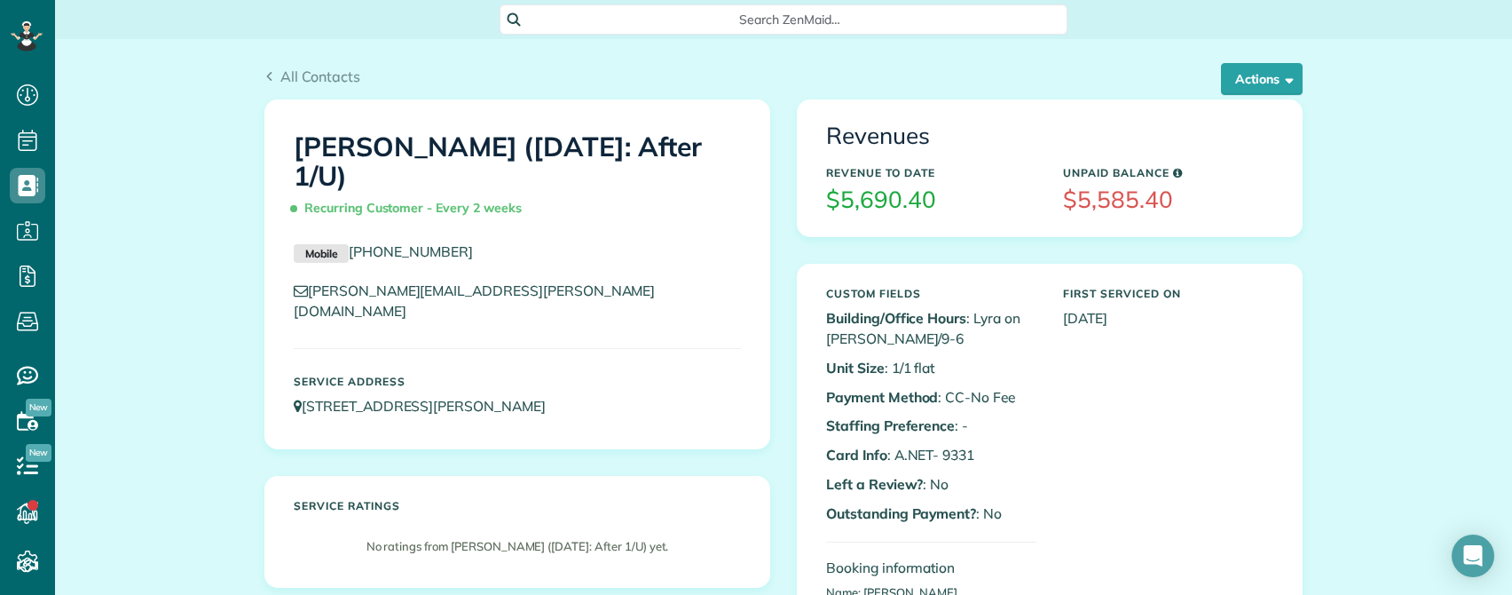
click at [774, 16] on span "Search ZenMaid…" at bounding box center [789, 20] width 539 height 18
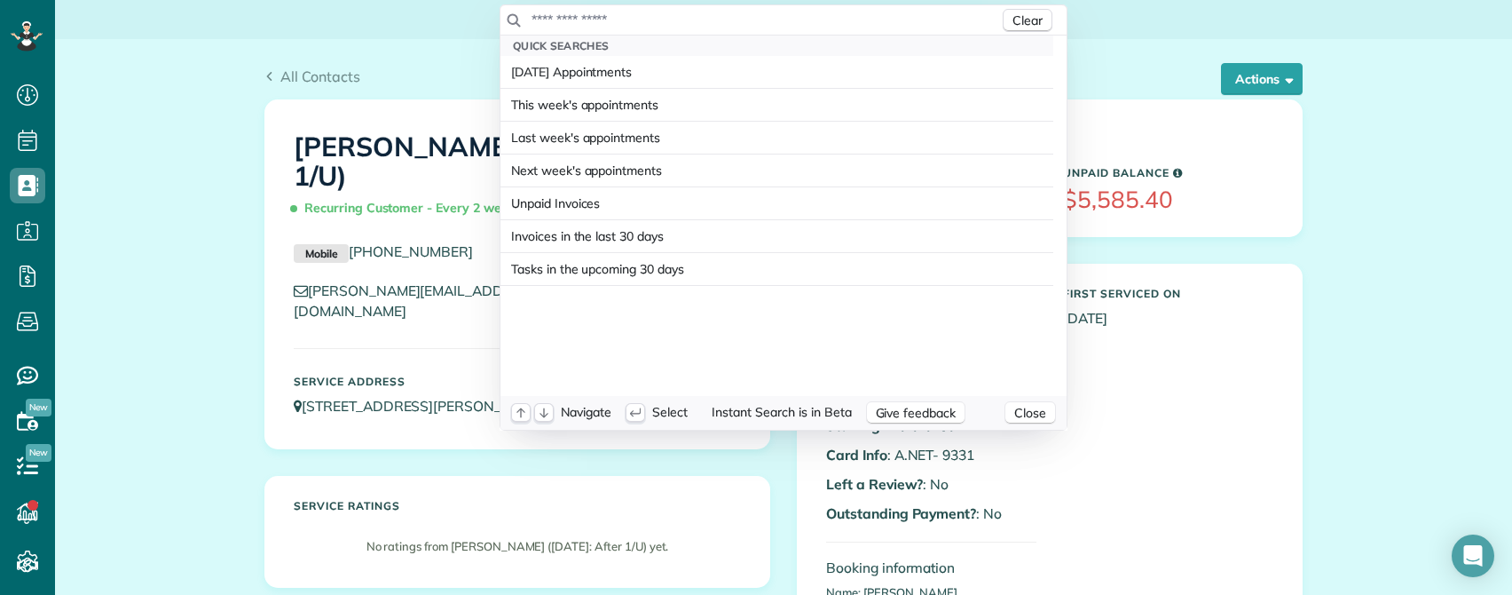
click at [693, 32] on div "Clear" at bounding box center [783, 20] width 566 height 30
click at [687, 21] on input "text" at bounding box center [765, 20] width 469 height 18
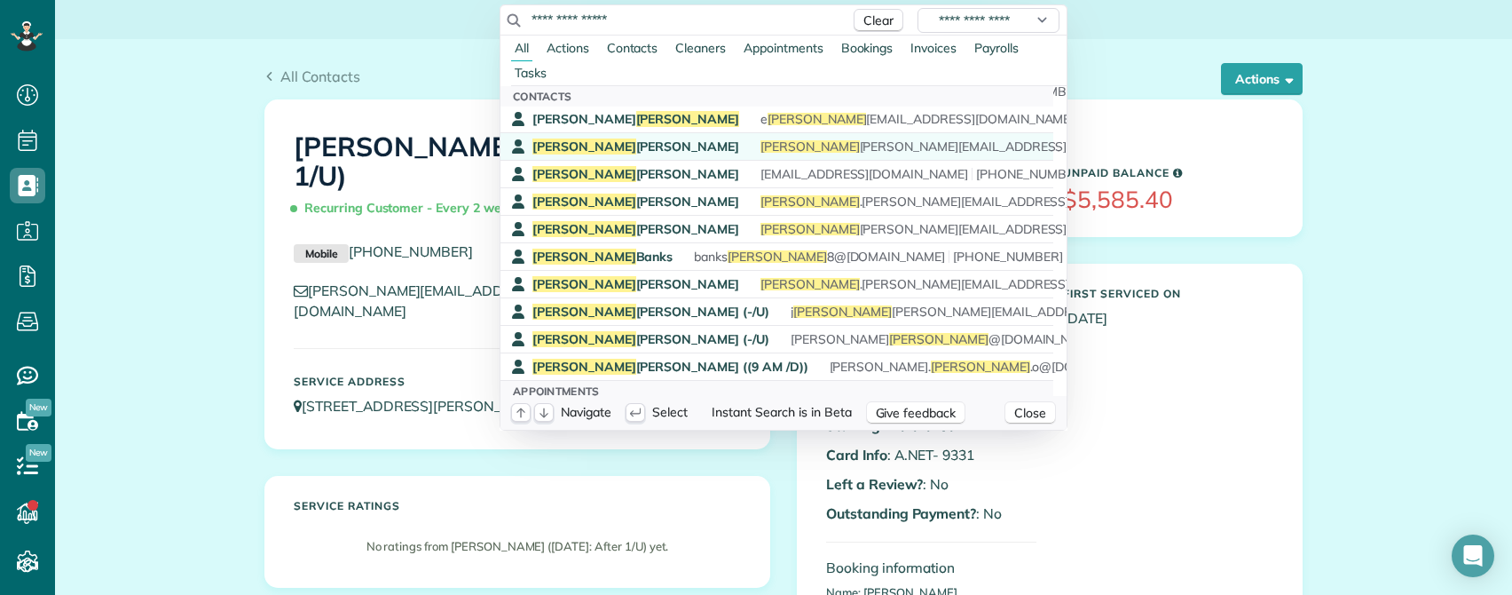
scroll to position [89, 0]
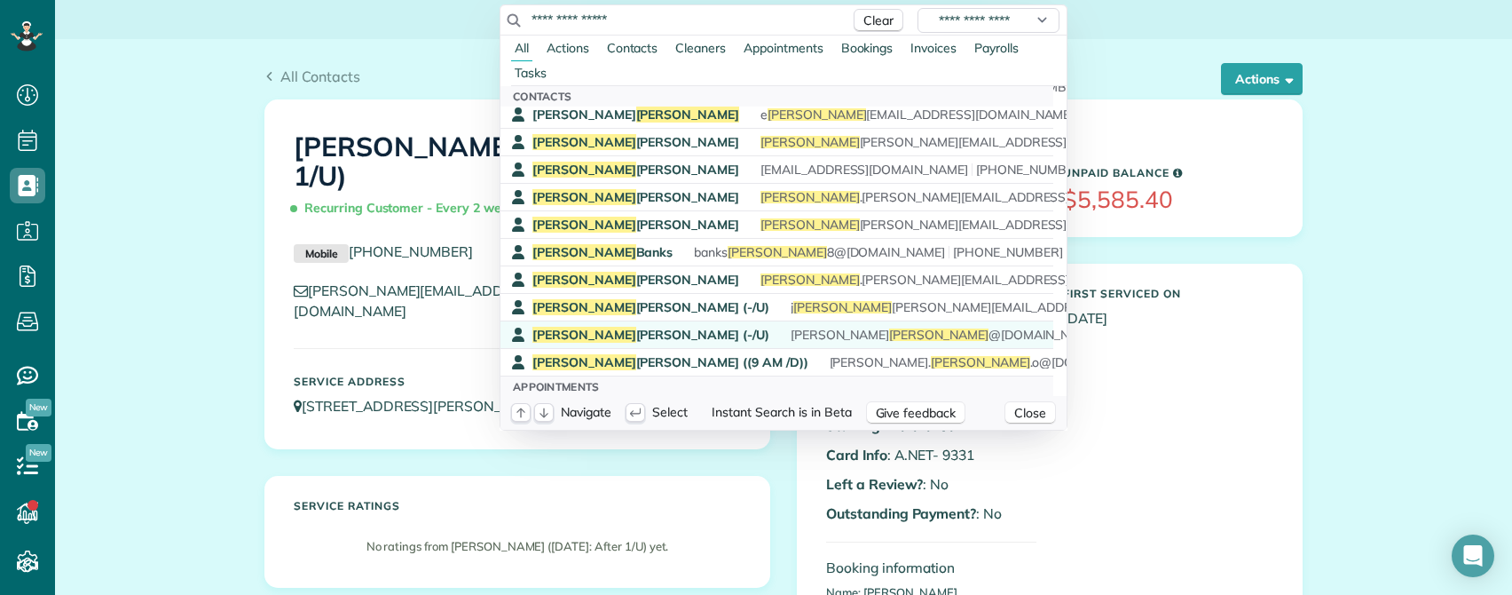
type input "**********"
click at [601, 331] on span "Brett Martinsen (-/U)" at bounding box center [650, 335] width 237 height 16
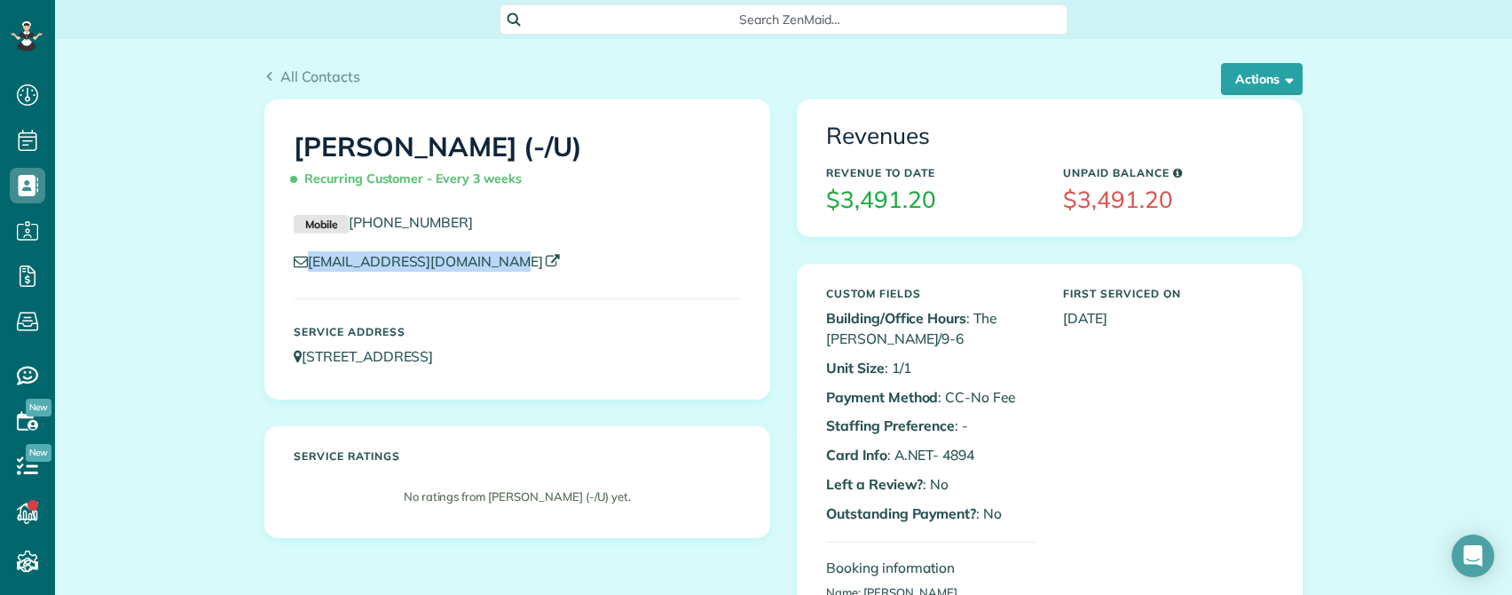
copy link "[EMAIL_ADDRESS][DOMAIN_NAME]"
drag, startPoint x: 540, startPoint y: 264, endPoint x: 305, endPoint y: 268, distance: 235.2
click at [305, 268] on p "[EMAIL_ADDRESS][DOMAIN_NAME]" at bounding box center [517, 261] width 447 height 20
drag, startPoint x: 286, startPoint y: 140, endPoint x: 587, endPoint y: 151, distance: 301.0
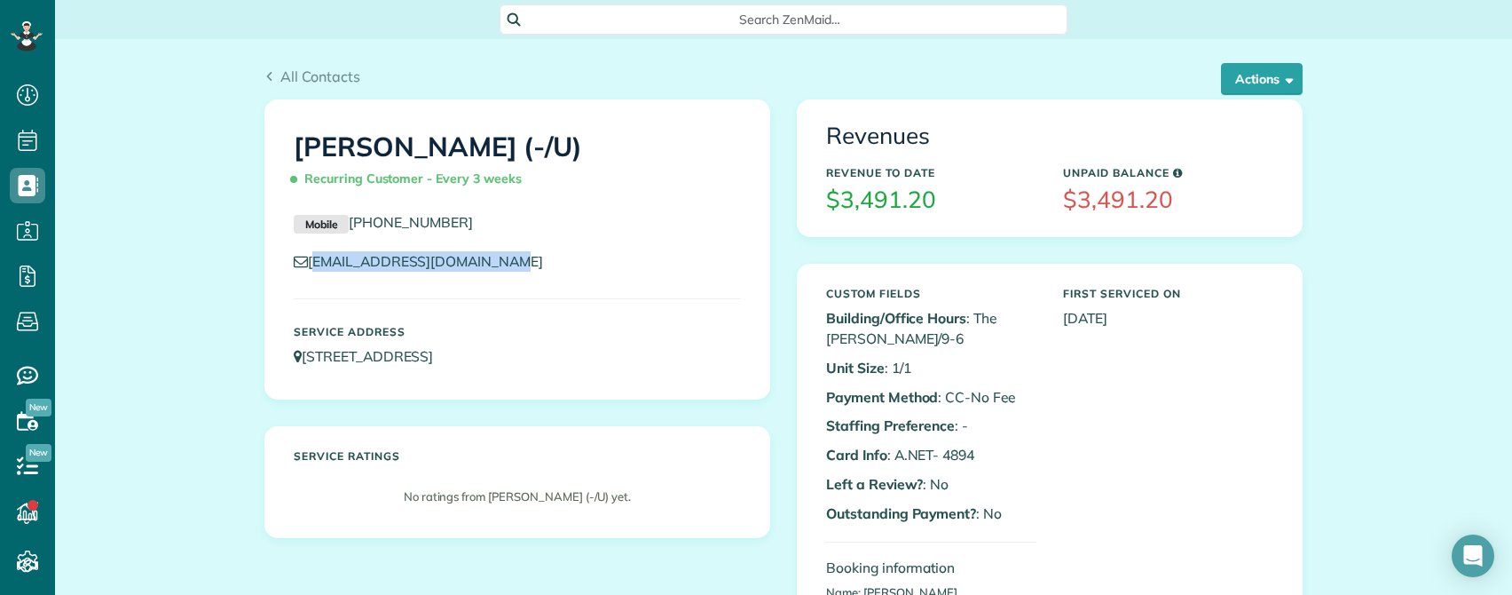
click at [587, 151] on div "[PERSON_NAME] (-/U) Recurring Customer - Every 3 weeks" at bounding box center [517, 158] width 474 height 89
copy link "[PHONE_NUMBER]"
drag, startPoint x: 487, startPoint y: 222, endPoint x: 341, endPoint y: 217, distance: 146.5
click at [341, 217] on p "Mobile [PHONE_NUMBER]" at bounding box center [517, 222] width 447 height 21
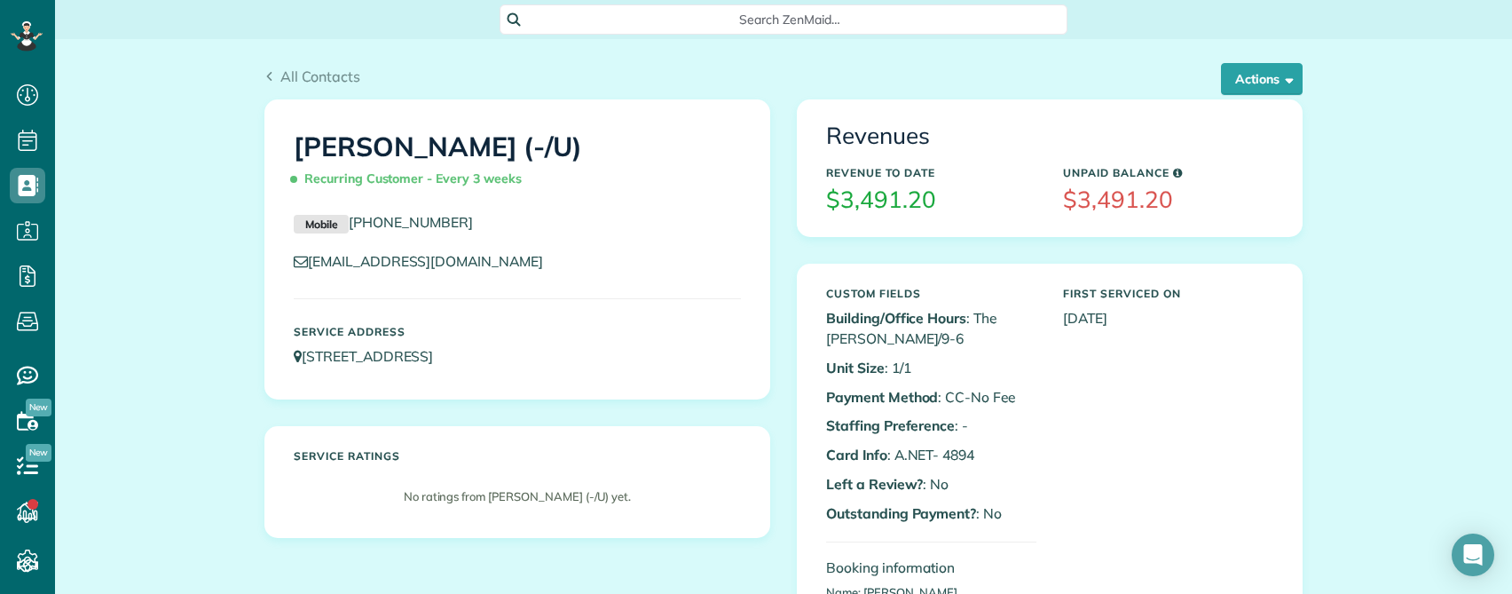
click at [746, 21] on span "Search ZenMaid…" at bounding box center [789, 20] width 539 height 18
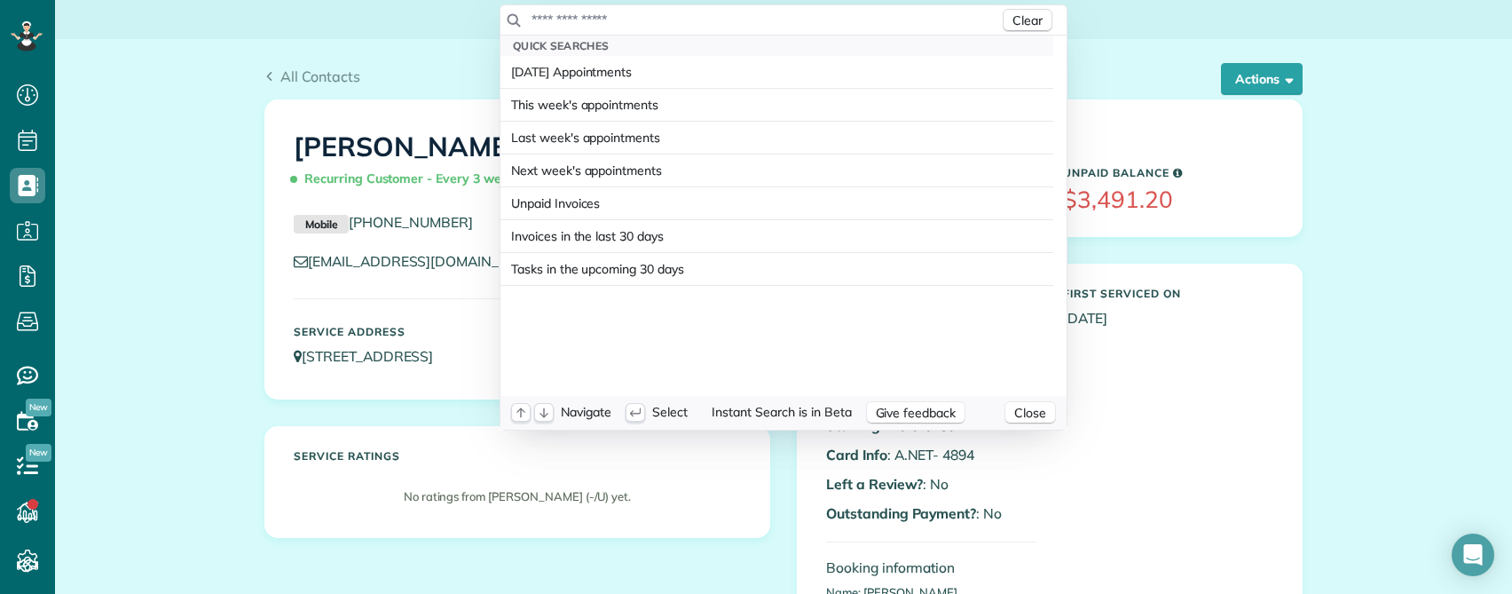
click at [602, 12] on input "text" at bounding box center [765, 20] width 469 height 18
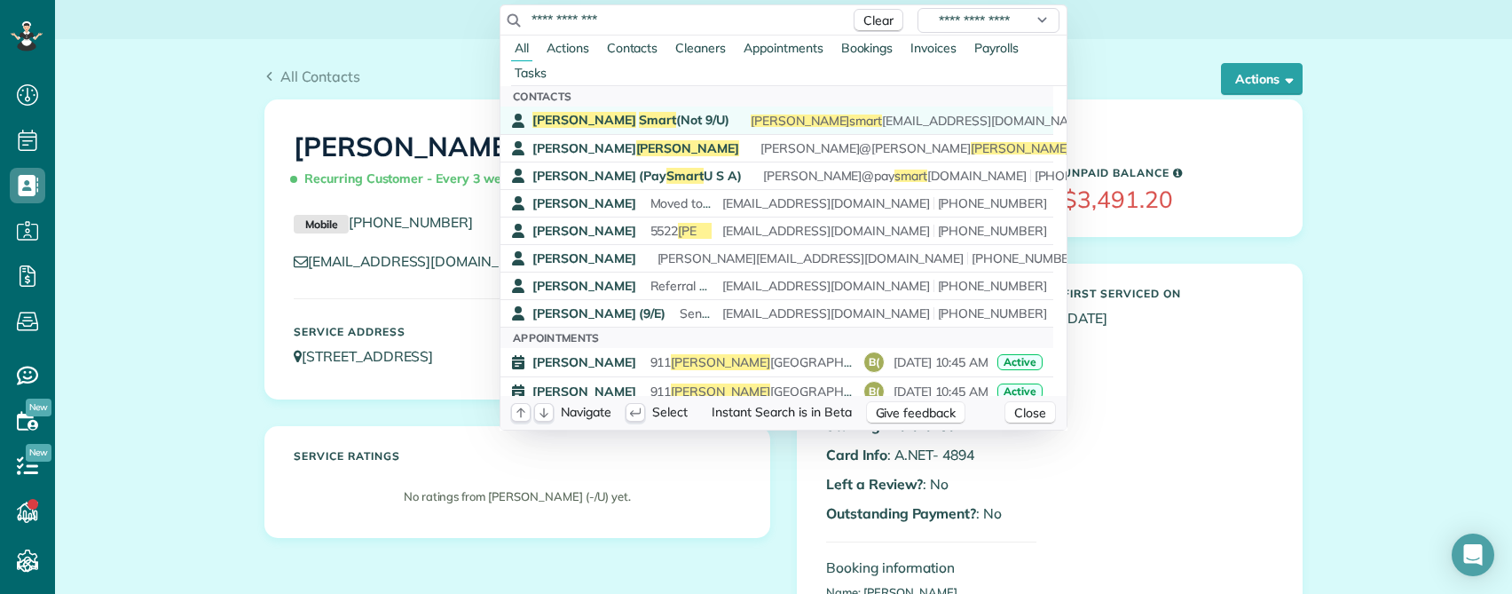
type input "**********"
click at [578, 117] on span "Winston Smart (Not 9/U)" at bounding box center [630, 120] width 197 height 16
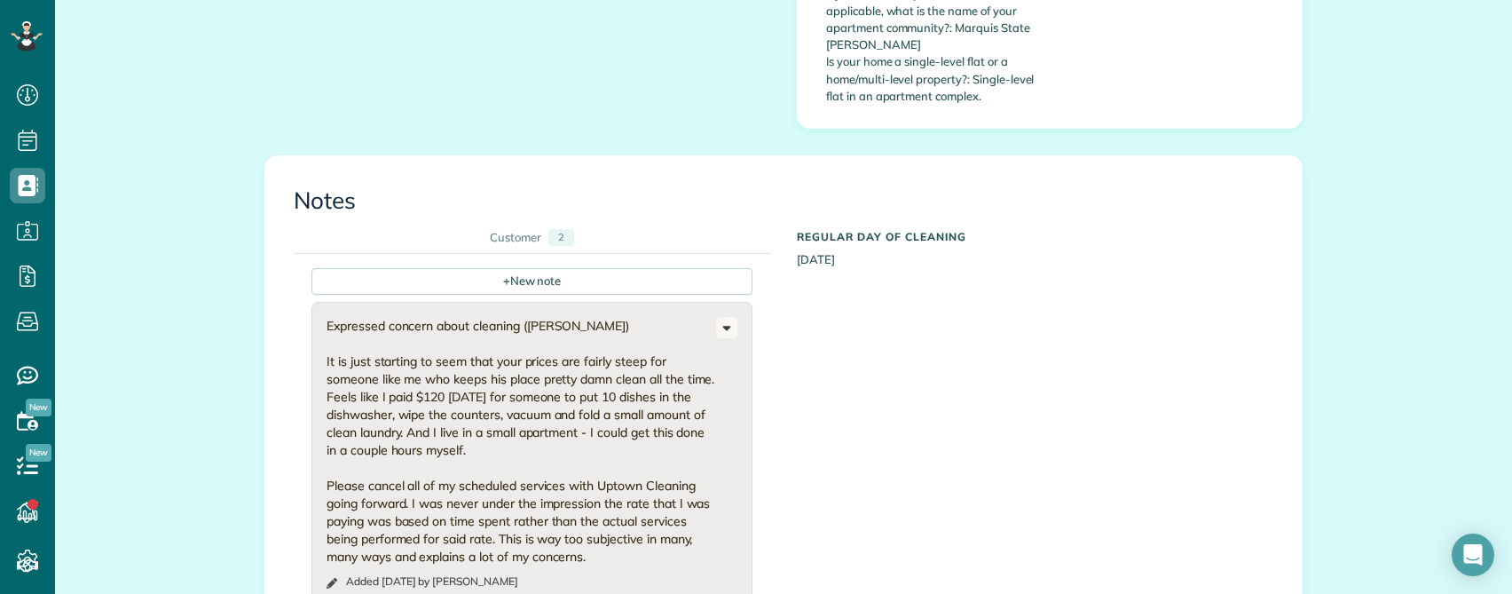
scroll to position [976, 0]
drag, startPoint x: 408, startPoint y: 358, endPoint x: 561, endPoint y: 395, distance: 157.1
click at [561, 395] on div "Expressed concern about cleaning ([PERSON_NAME]) It is just starting to seem th…" at bounding box center [522, 438] width 390 height 248
click at [886, 352] on div "+ New note Expressed concern about cleaning (Maria M) It is just starting to se…" at bounding box center [770, 511] width 953 height 520
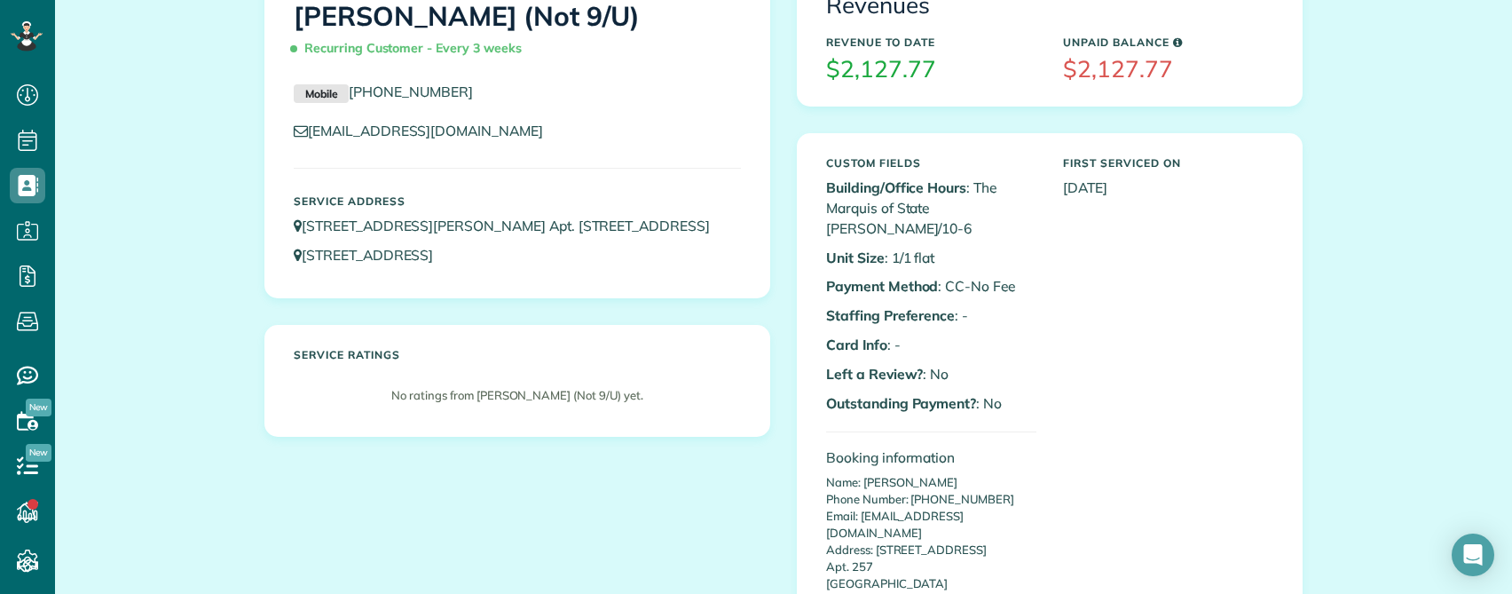
scroll to position [0, 0]
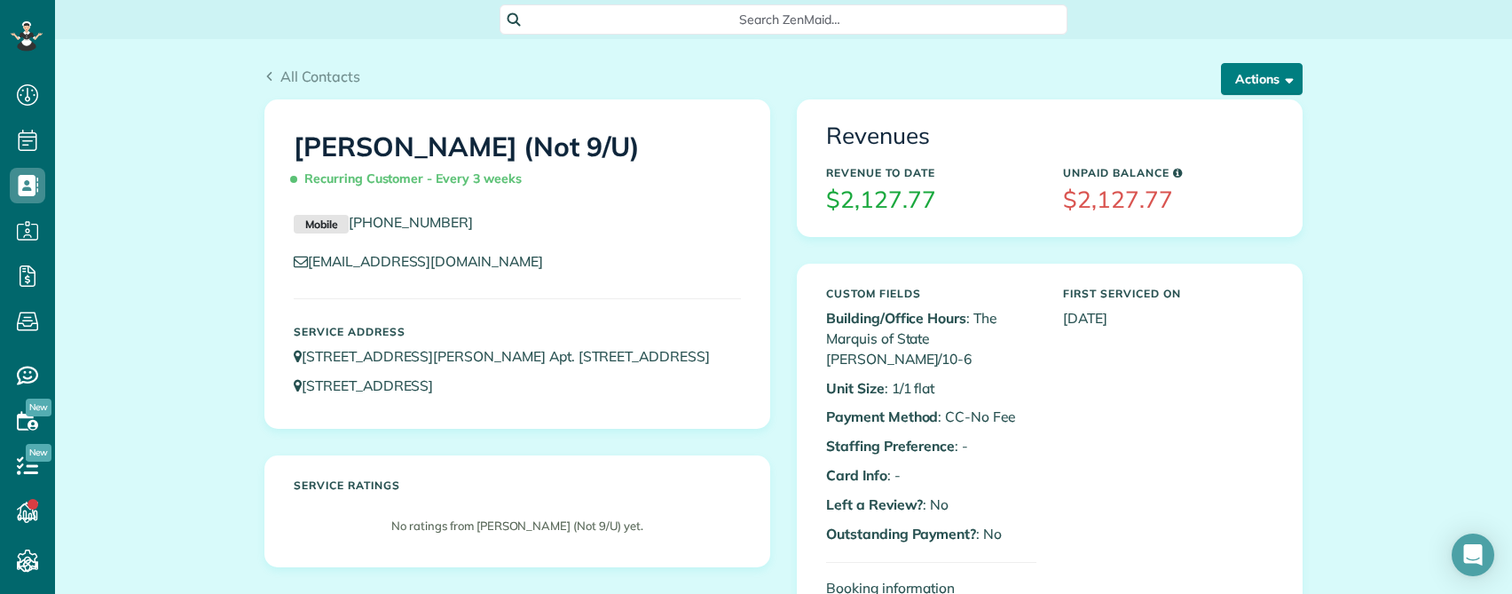
click at [1249, 81] on button "Actions" at bounding box center [1262, 79] width 82 height 32
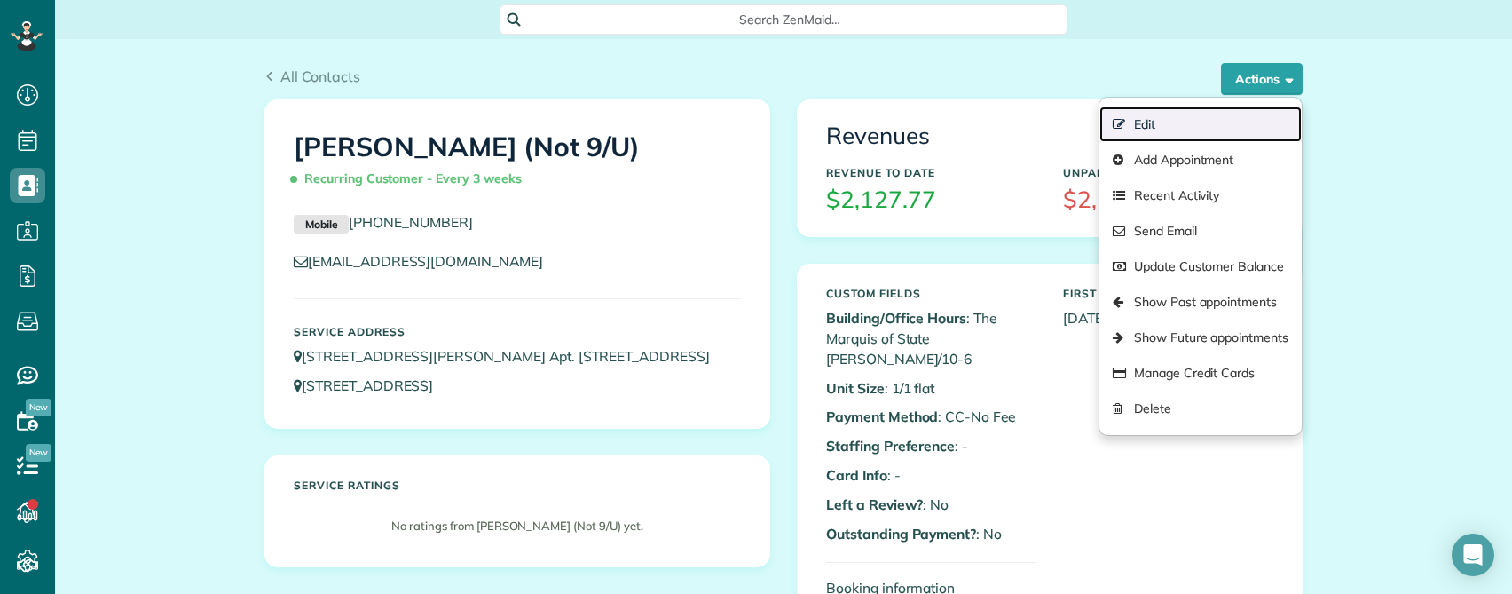
click at [1145, 120] on link "Edit" at bounding box center [1200, 123] width 202 height 35
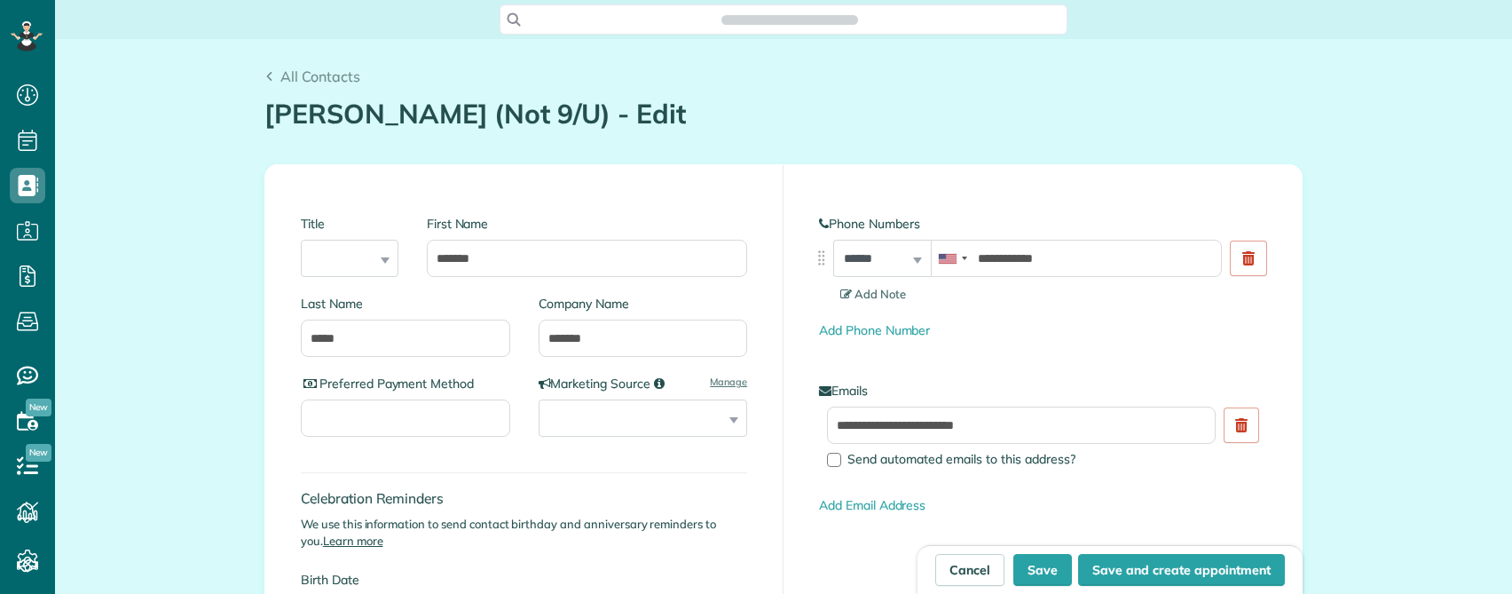
scroll to position [8, 8]
type input "**********"
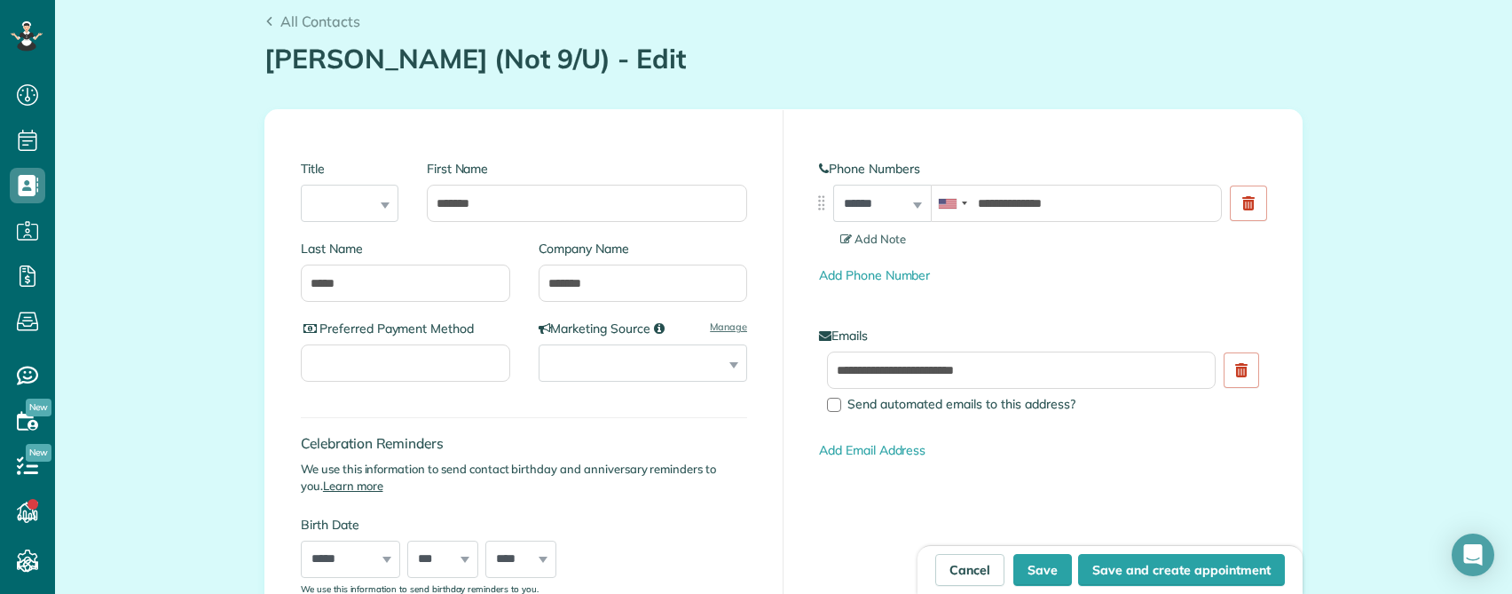
scroll to position [0, 0]
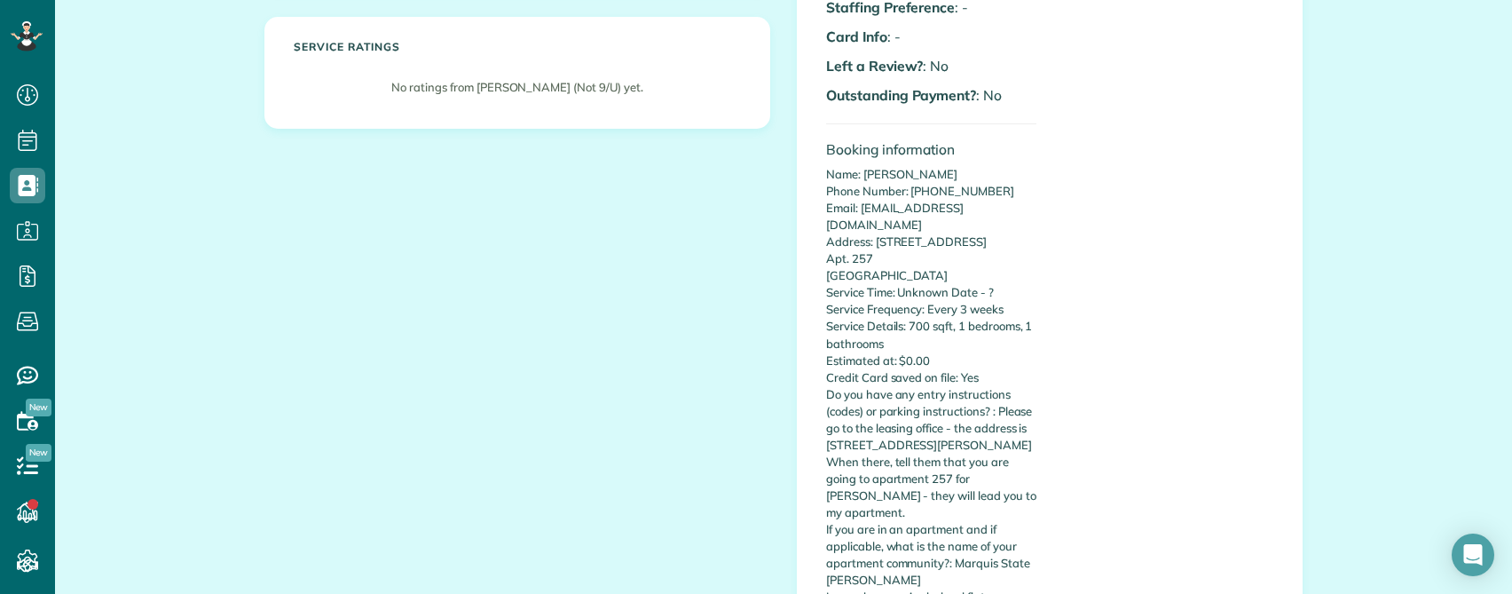
scroll to position [444, 0]
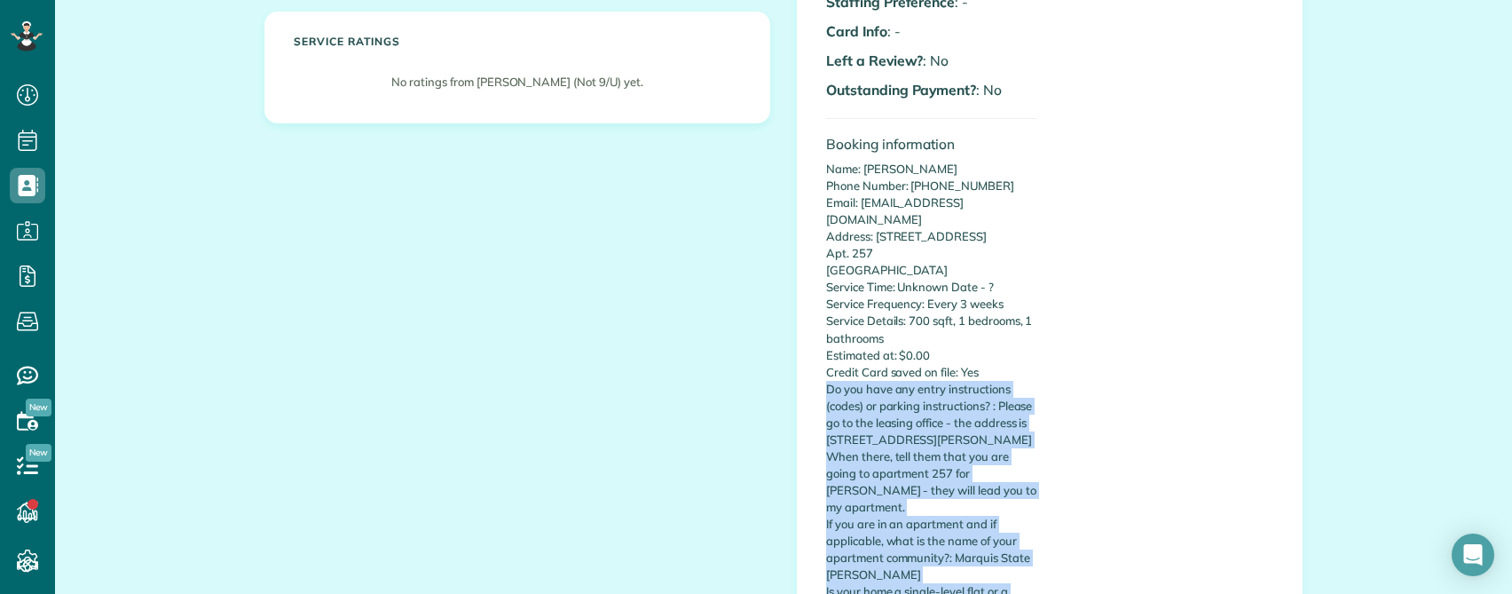
drag, startPoint x: 901, startPoint y: 358, endPoint x: 991, endPoint y: 517, distance: 182.8
click at [1047, 566] on div "Custom Fields Building/Office Hours : The Marquis of State [PERSON_NAME]/10-6 U…" at bounding box center [1050, 239] width 474 height 808
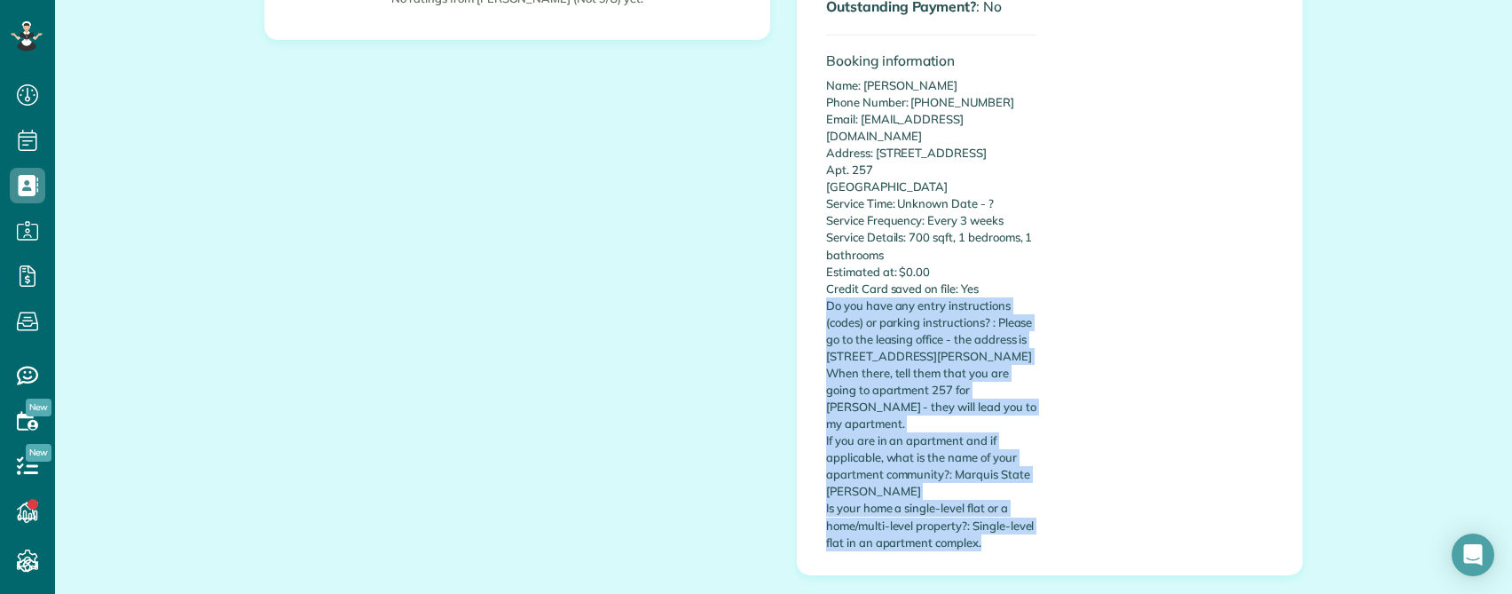
scroll to position [532, 0]
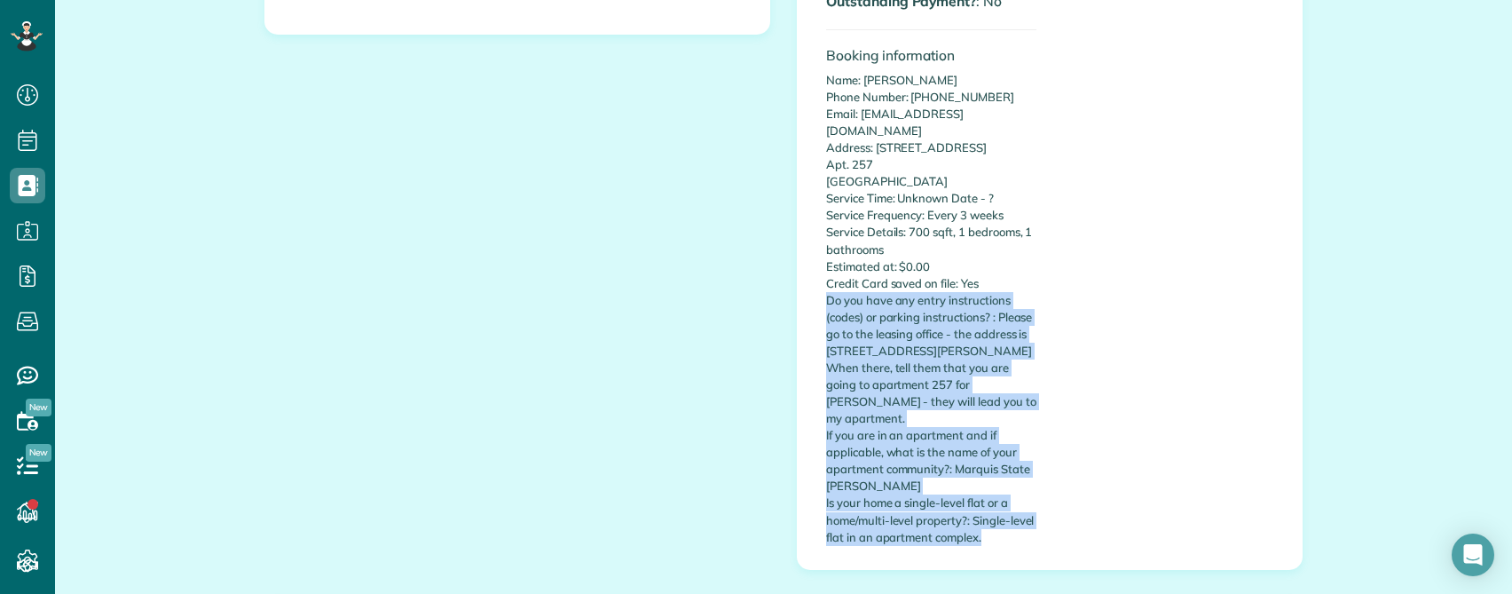
click at [909, 381] on p "Name: [PERSON_NAME] Phone Number: [PHONE_NUMBER] Email: [EMAIL_ADDRESS][DOMAIN_…" at bounding box center [931, 309] width 210 height 474
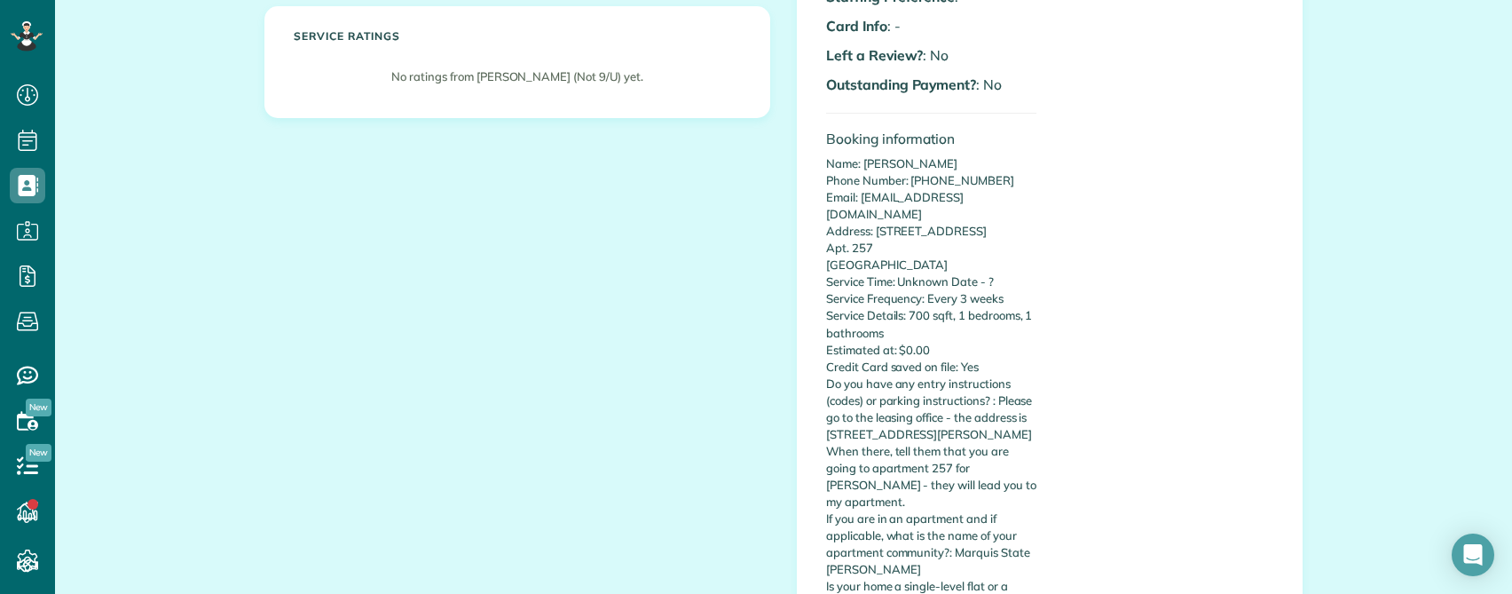
scroll to position [444, 0]
